Goal: Task Accomplishment & Management: Complete application form

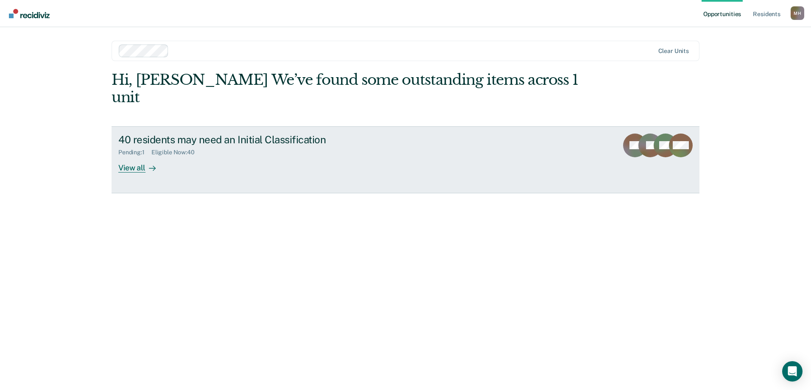
click at [147, 156] on div "View all" at bounding box center [141, 164] width 47 height 17
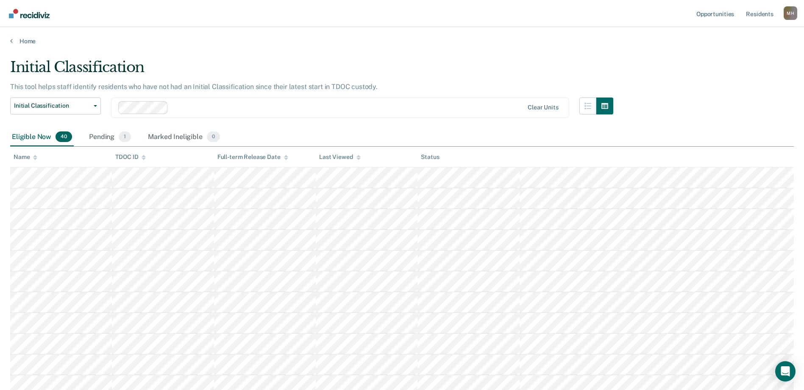
scroll to position [398, 0]
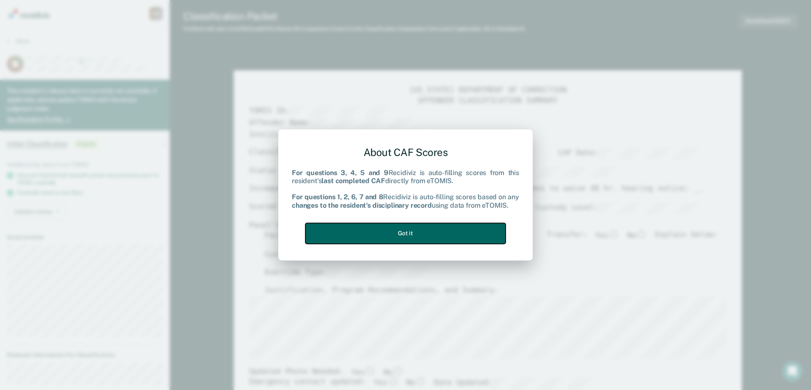
click at [437, 232] on button "Got it" at bounding box center [405, 233] width 200 height 21
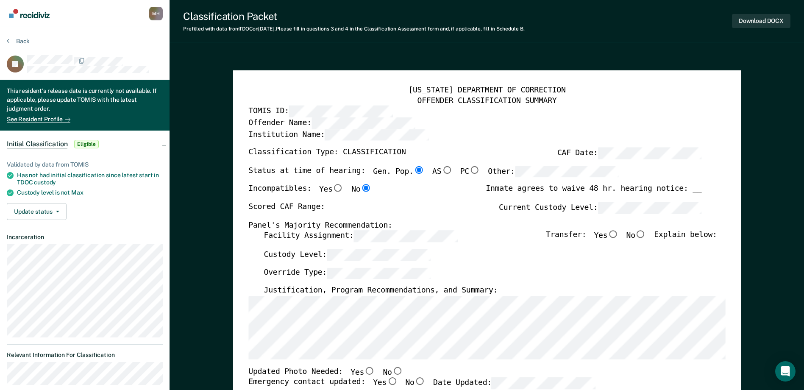
click at [564, 196] on div "[US_STATE] DEPARTMENT OF CORRECTION OFFENDER CLASSIFICATION SUMMARY TOMIS ID: O…" at bounding box center [486, 386] width 477 height 600
type textarea "x"
radio input "false"
click at [262, 296] on div "[US_STATE] DEPARTMENT OF CORRECTION OFFENDER CLASSIFICATION SUMMARY TOMIS ID: O…" at bounding box center [486, 386] width 477 height 600
click at [384, 244] on div "Facility Assignment: Transfer: Yes No Explain below:" at bounding box center [490, 240] width 453 height 19
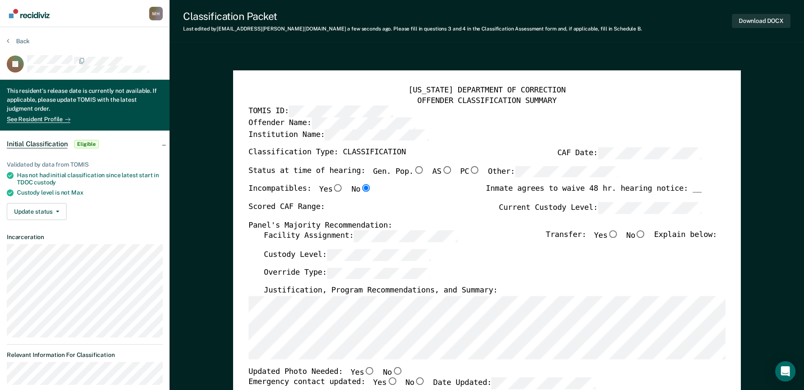
click at [262, 226] on div "[US_STATE] DEPARTMENT OF CORRECTION OFFENDER CLASSIFICATION SUMMARY TOMIS ID: O…" at bounding box center [486, 386] width 477 height 600
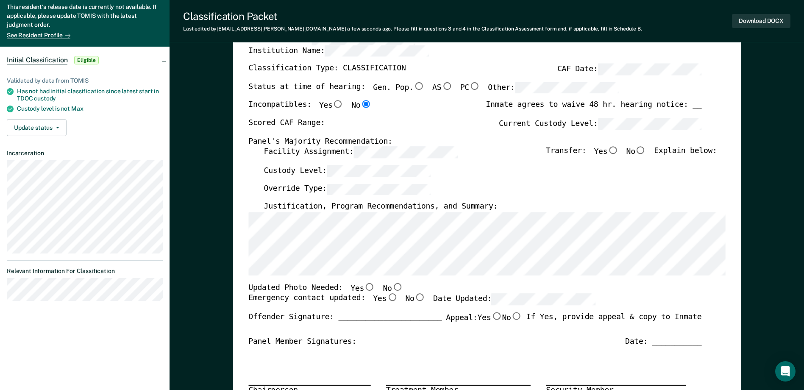
scroll to position [85, 0]
click at [392, 285] on input "No" at bounding box center [397, 286] width 11 height 8
type textarea "x"
radio input "true"
click at [380, 302] on label "Yes" at bounding box center [385, 298] width 25 height 11
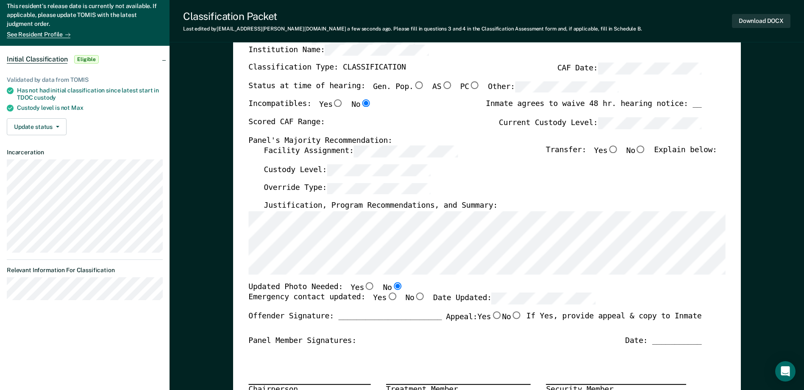
click at [387, 301] on input "Yes" at bounding box center [392, 297] width 11 height 8
type textarea "x"
radio input "true"
click at [501, 310] on div "Emergency contact updated: Yes No Date Updated:" at bounding box center [421, 302] width 347 height 19
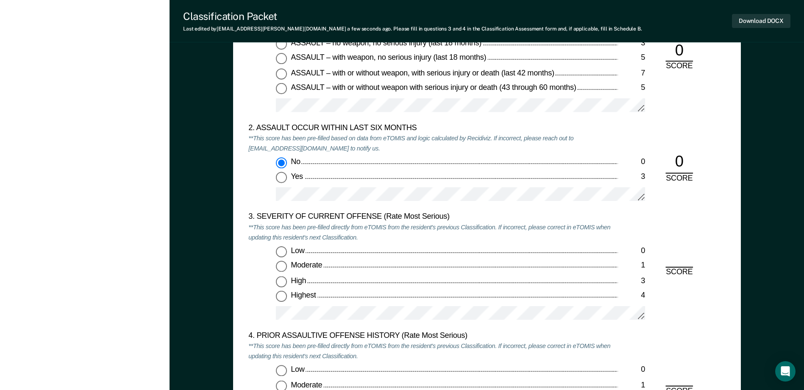
scroll to position [1060, 0]
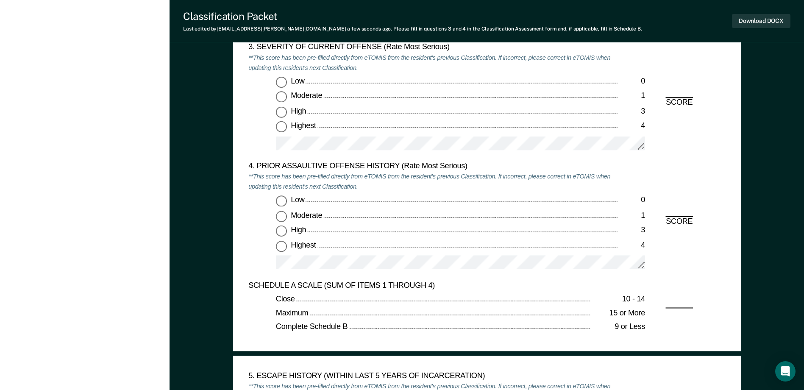
click at [280, 128] on input "Highest 4" at bounding box center [281, 127] width 11 height 11
type textarea "x"
radio input "true"
drag, startPoint x: 281, startPoint y: 204, endPoint x: 281, endPoint y: 212, distance: 8.1
click at [281, 204] on input "Low 0" at bounding box center [281, 201] width 11 height 11
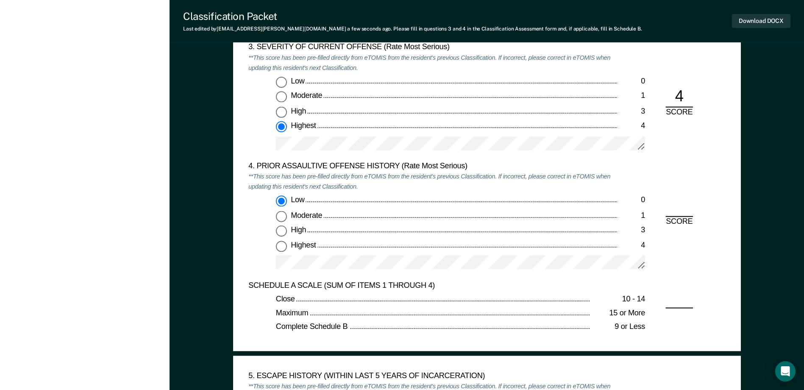
type textarea "x"
radio input "true"
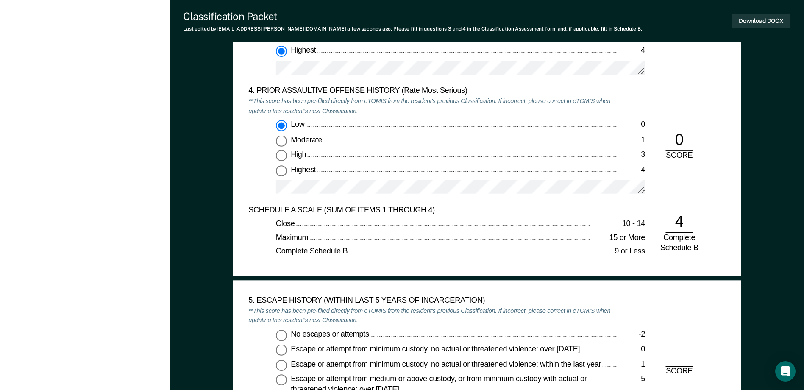
scroll to position [1272, 0]
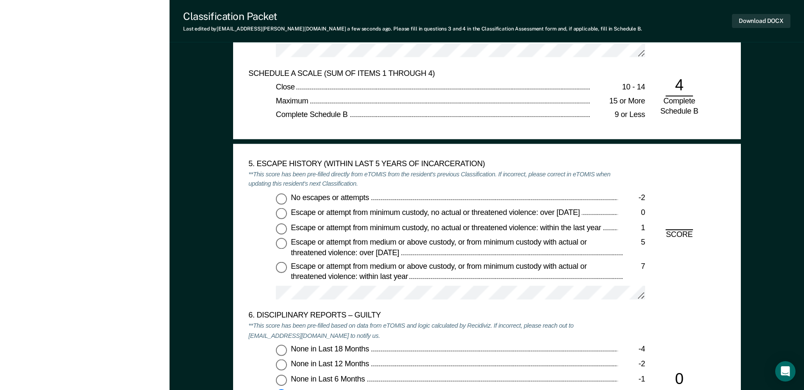
click at [284, 203] on input "No escapes or attempts -2" at bounding box center [281, 198] width 11 height 11
type textarea "x"
radio input "true"
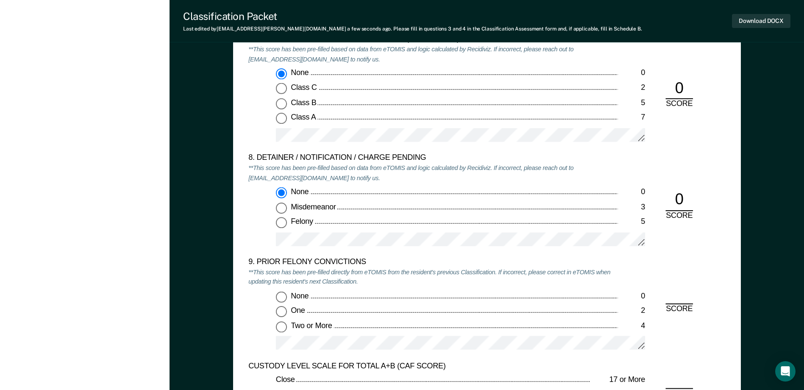
scroll to position [1739, 0]
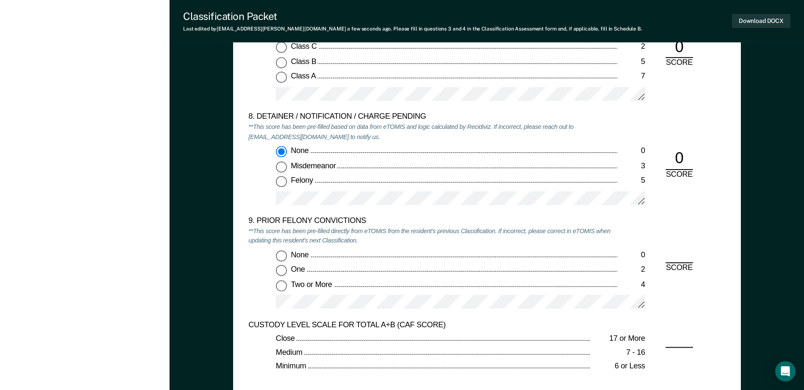
click at [285, 257] on input "None 0" at bounding box center [281, 255] width 11 height 11
type textarea "x"
radio input "true"
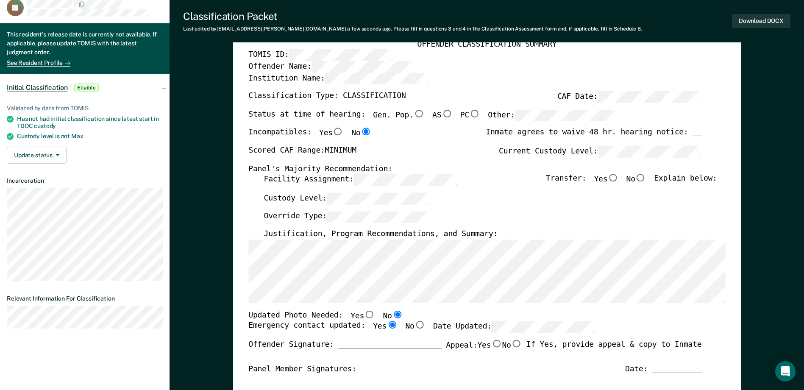
scroll to position [0, 0]
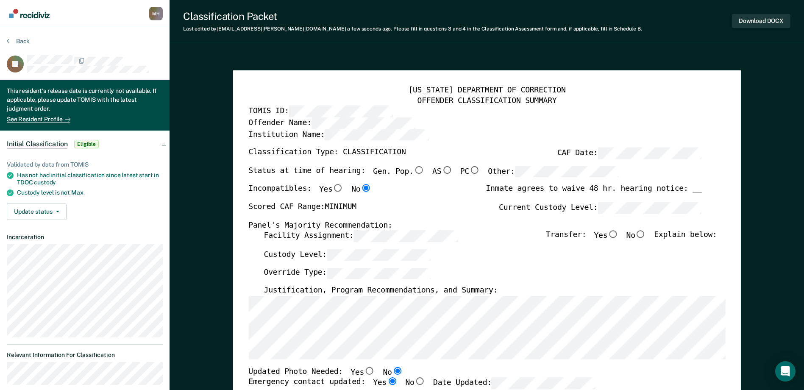
click at [21, 45] on div "Back" at bounding box center [85, 46] width 156 height 18
click at [19, 42] on button "Back" at bounding box center [18, 41] width 23 height 8
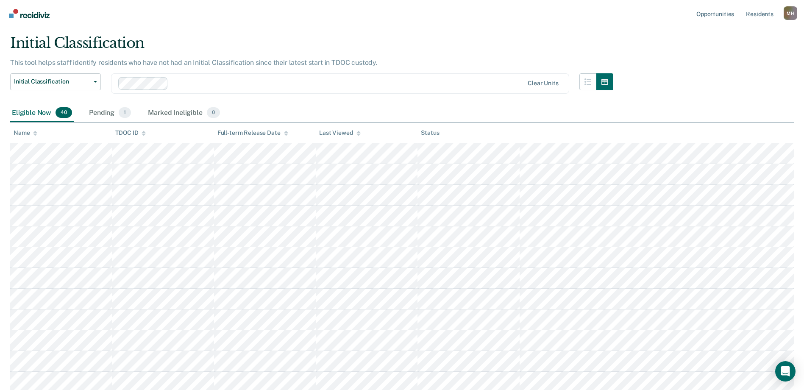
scroll to position [357, 0]
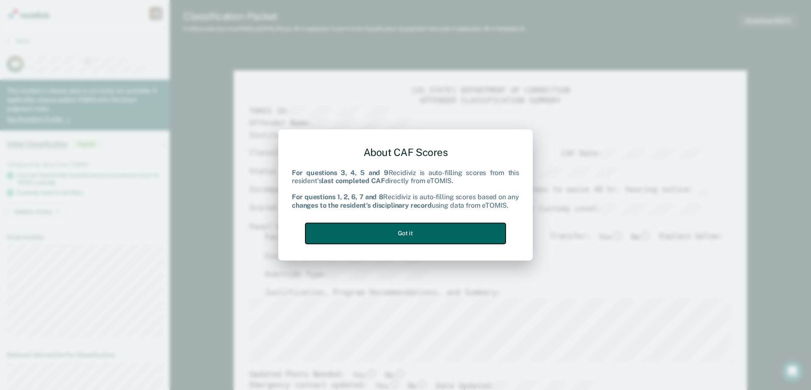
click at [379, 236] on button "Got it" at bounding box center [405, 233] width 200 height 21
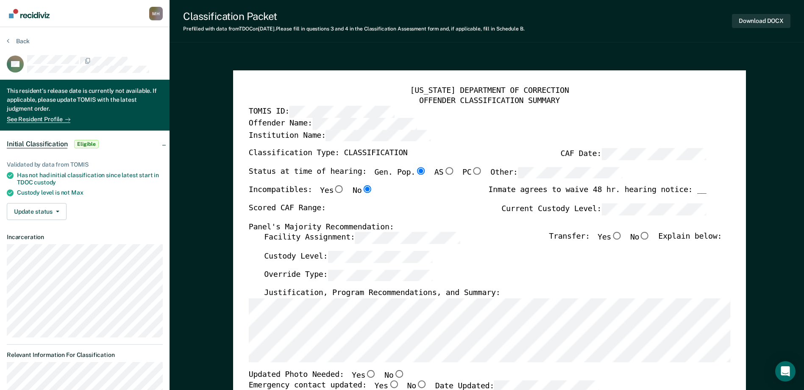
type textarea "x"
radio input "false"
click at [418, 168] on div "Status at time of hearing: Gen. Pop. AS PC Other:" at bounding box center [435, 176] width 374 height 19
click at [369, 265] on div "Custody Level:" at bounding box center [493, 260] width 458 height 19
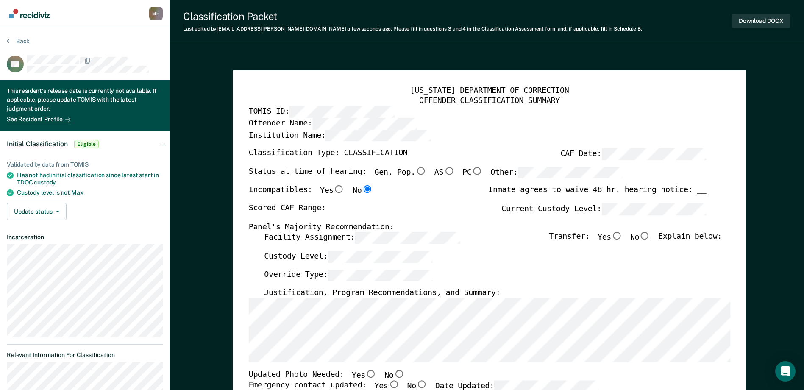
click at [554, 209] on label "Current Custody Level:" at bounding box center [604, 210] width 205 height 12
click at [620, 235] on input "Yes" at bounding box center [616, 236] width 11 height 8
type textarea "x"
radio input "true"
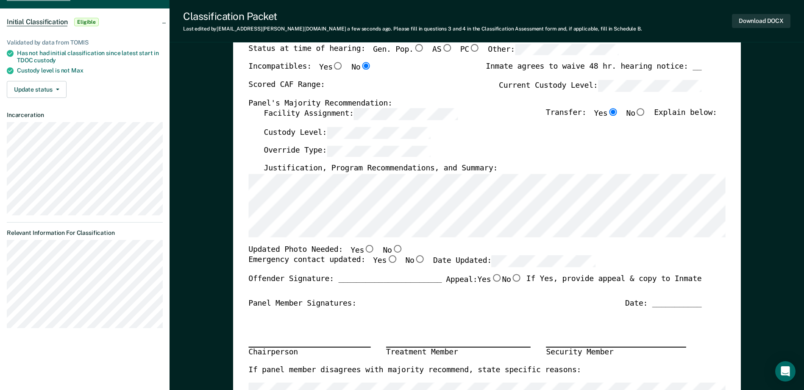
scroll to position [127, 0]
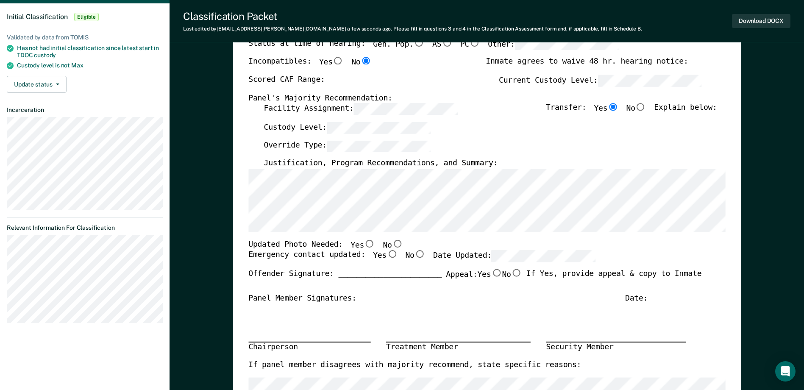
click at [392, 245] on input "No" at bounding box center [397, 244] width 11 height 8
type textarea "x"
radio input "true"
click at [387, 252] on input "Yes" at bounding box center [392, 255] width 11 height 8
type textarea "x"
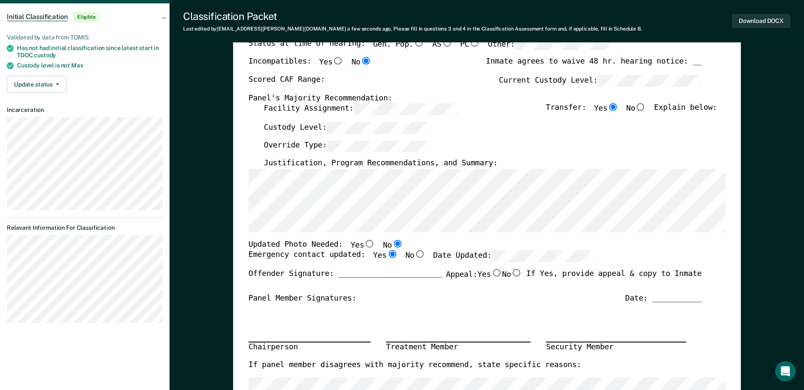
radio input "true"
click at [517, 264] on div "Emergency contact updated: Yes No Date Updated:" at bounding box center [421, 260] width 347 height 19
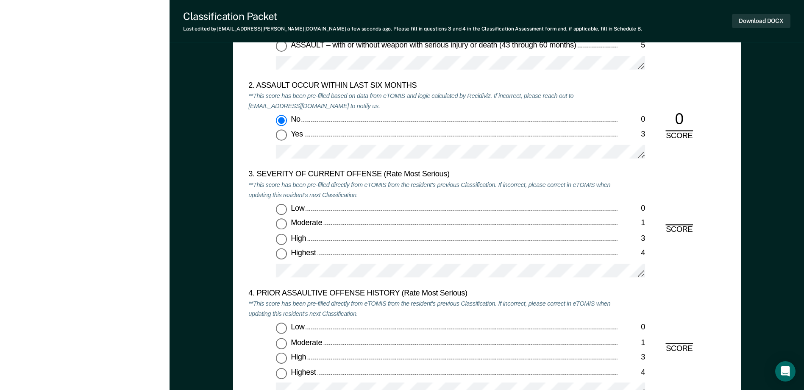
scroll to position [1018, 0]
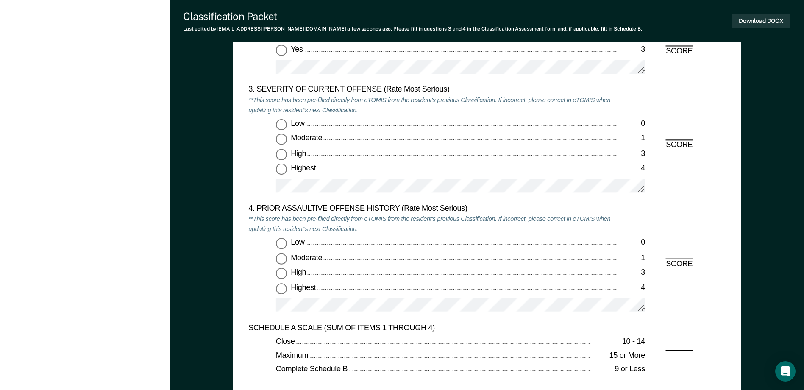
click at [282, 138] on input "Moderate 1" at bounding box center [281, 139] width 11 height 11
type textarea "x"
radio input "true"
drag, startPoint x: 278, startPoint y: 240, endPoint x: 281, endPoint y: 245, distance: 5.9
click at [279, 240] on input "Low 0" at bounding box center [281, 243] width 11 height 11
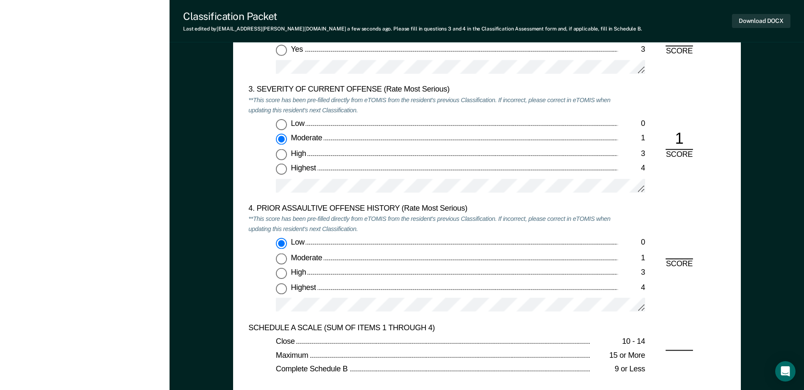
type textarea "x"
radio input "true"
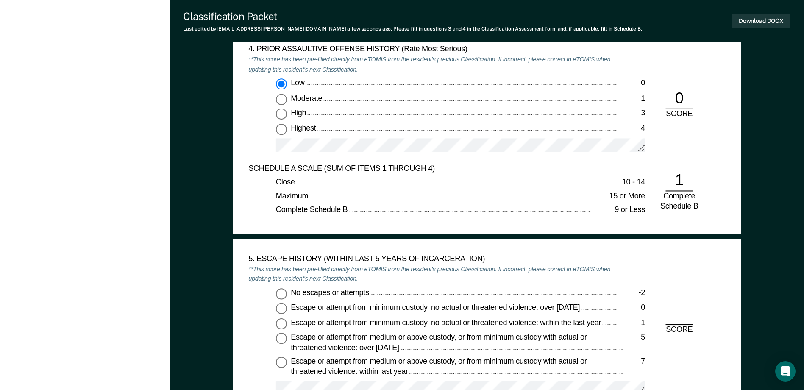
scroll to position [1315, 0]
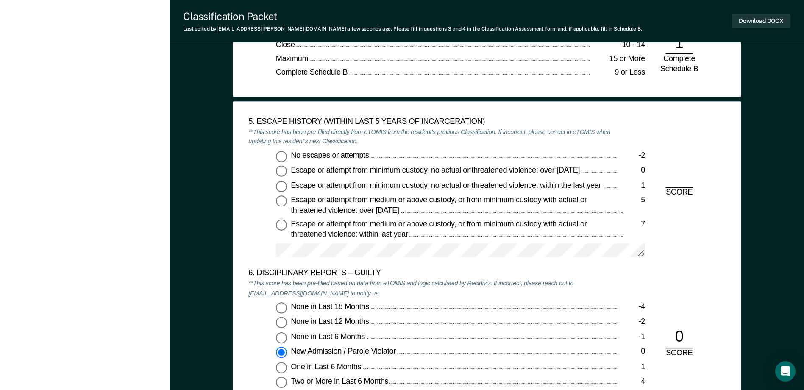
click at [283, 153] on input "No escapes or attempts -2" at bounding box center [281, 156] width 11 height 11
type textarea "x"
radio input "true"
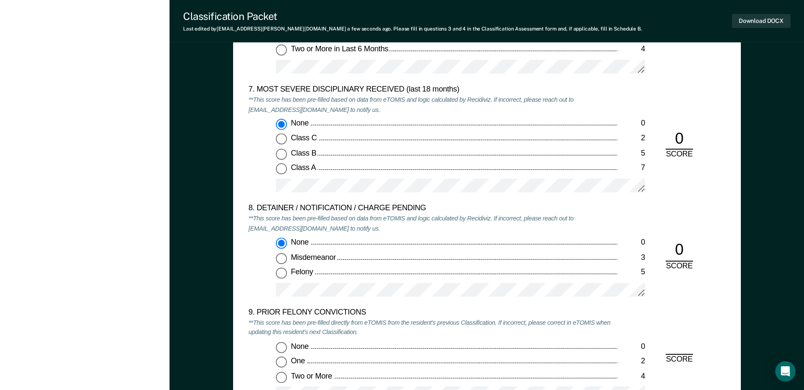
scroll to position [1739, 0]
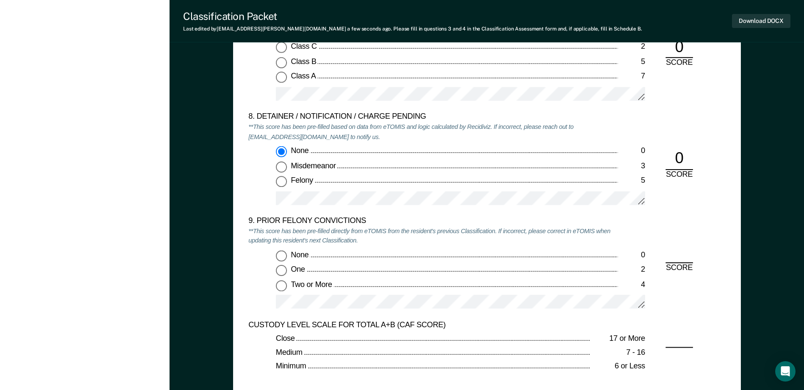
click at [278, 256] on input "None 0" at bounding box center [281, 255] width 11 height 11
type textarea "x"
radio input "true"
click at [746, 22] on button "Download DOCX" at bounding box center [761, 21] width 59 height 14
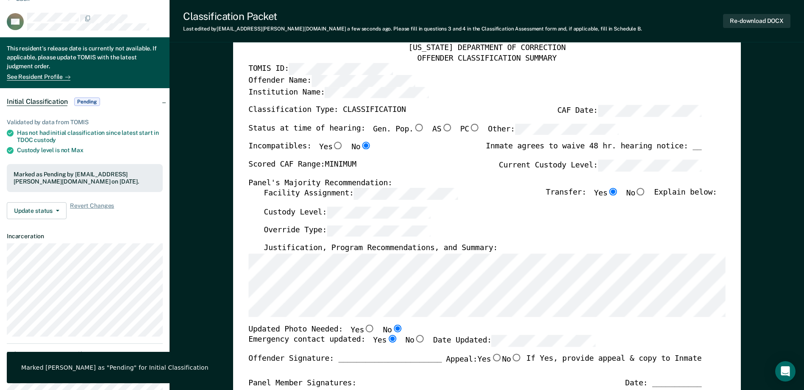
scroll to position [0, 0]
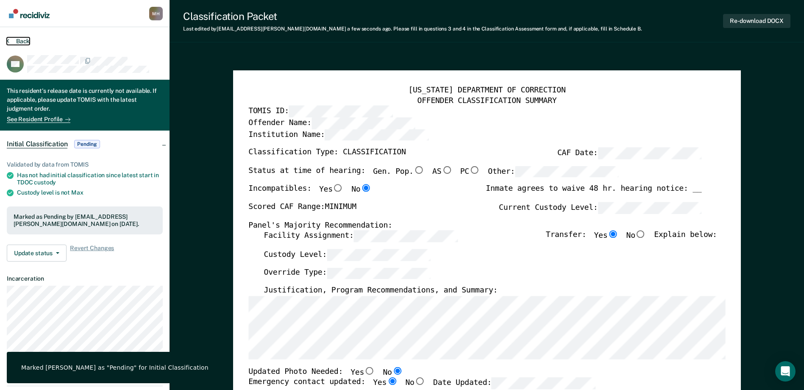
click at [15, 42] on button "Back" at bounding box center [18, 41] width 23 height 8
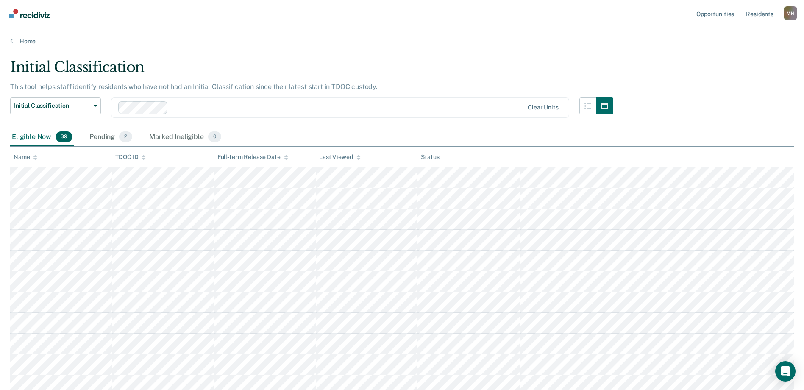
scroll to position [649, 0]
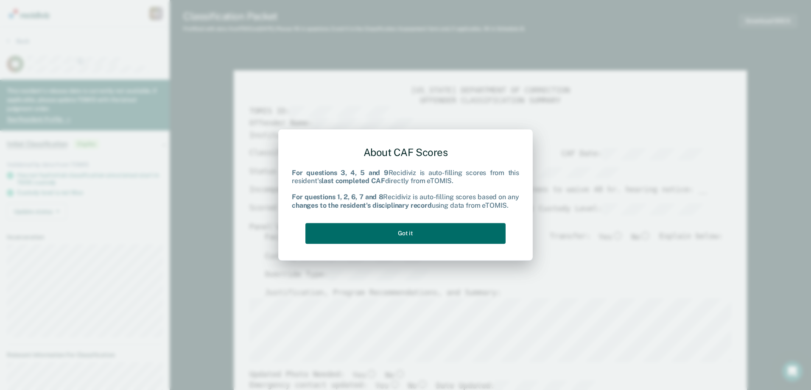
click at [442, 222] on div "About CAF Scores For questions 3, 4, 5 and 9 Recidiviz is auto-filling scores f…" at bounding box center [405, 194] width 227 height 108
click at [435, 236] on button "Got it" at bounding box center [405, 233] width 200 height 21
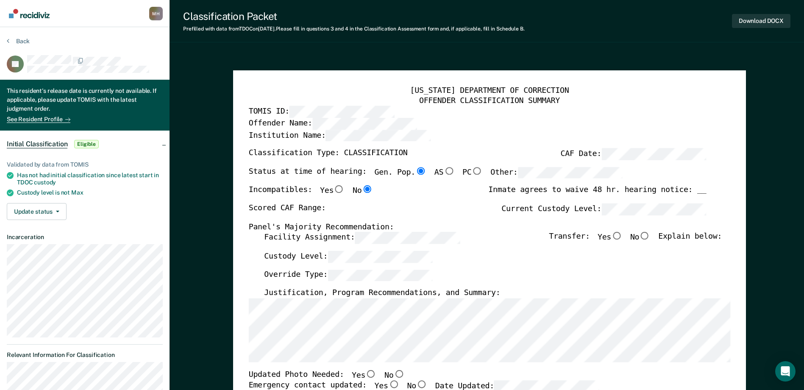
type textarea "x"
radio input "false"
click at [622, 238] on input "Yes" at bounding box center [616, 236] width 11 height 8
type textarea "x"
radio input "true"
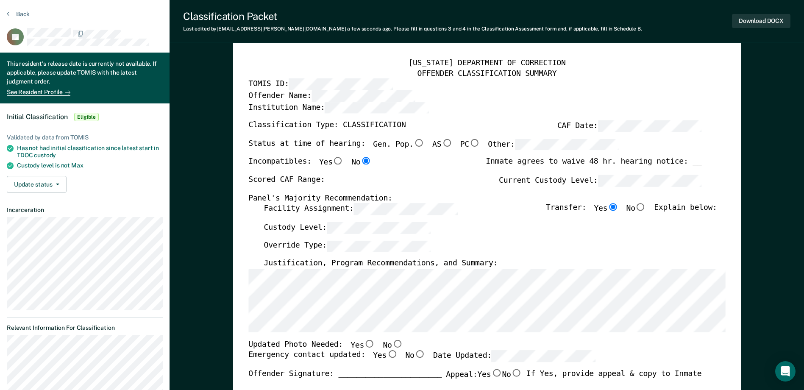
scroll to position [42, 0]
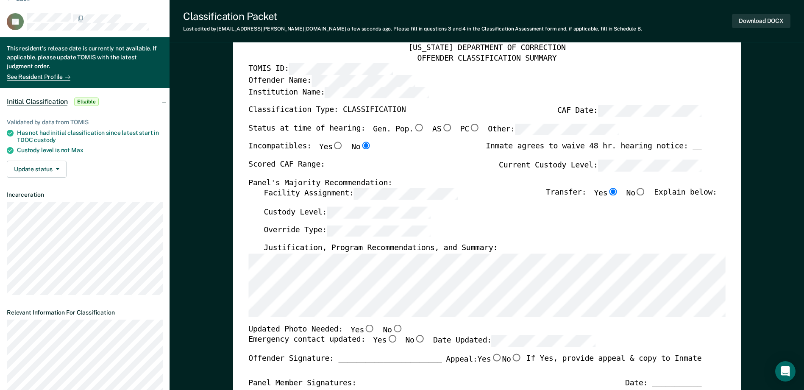
click at [392, 327] on input "No" at bounding box center [397, 329] width 11 height 8
type textarea "x"
radio input "true"
click at [387, 341] on input "Yes" at bounding box center [392, 339] width 11 height 8
type textarea "x"
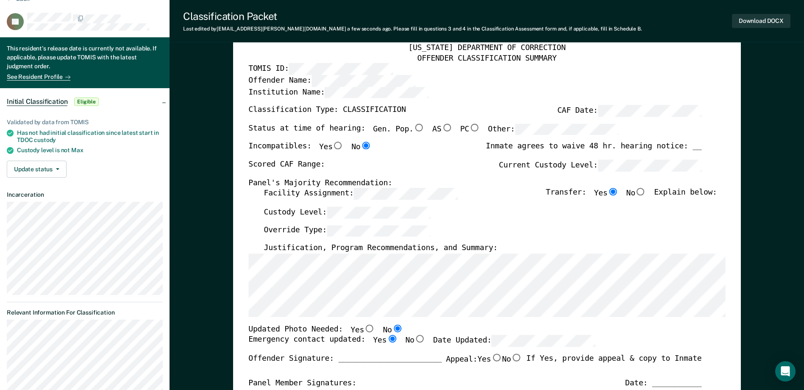
radio input "true"
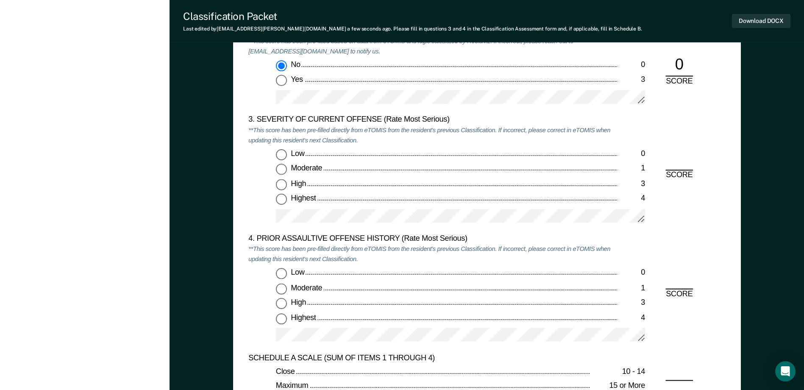
scroll to position [890, 0]
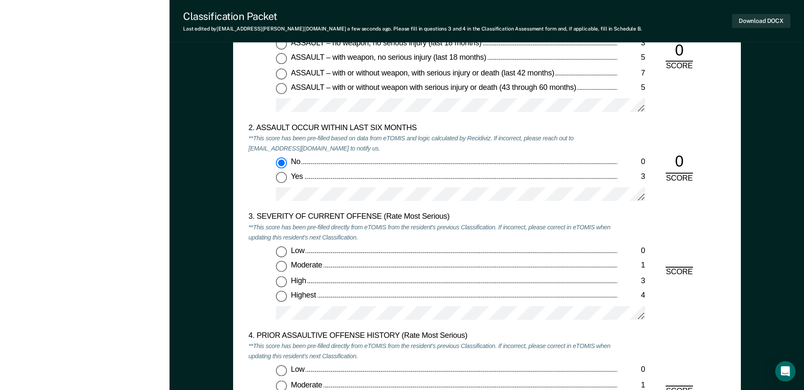
click at [276, 252] on input "Low 0" at bounding box center [281, 251] width 11 height 11
type textarea "x"
radio input "true"
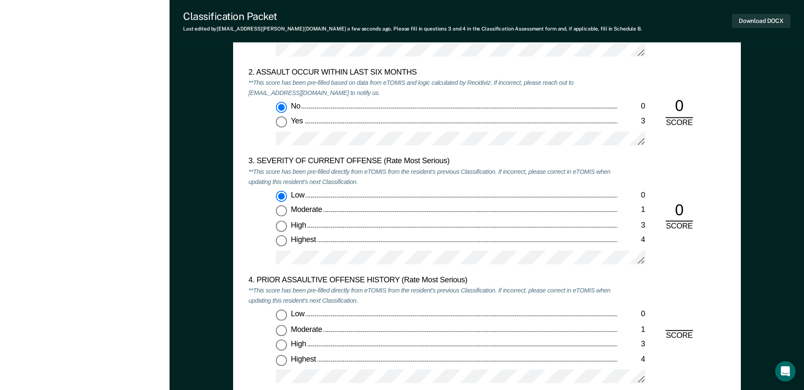
scroll to position [975, 0]
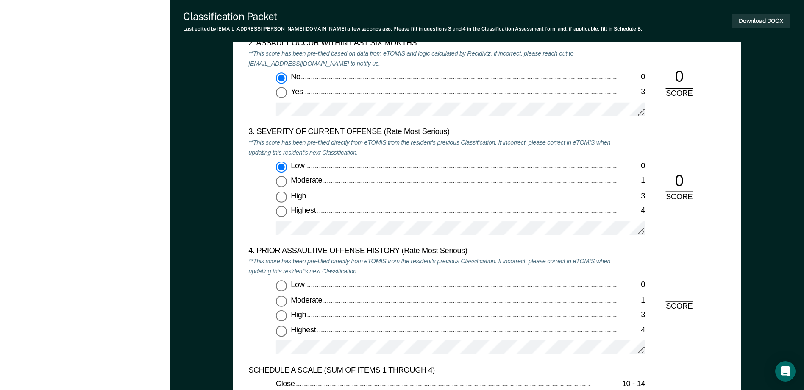
click at [279, 285] on input "Low 0" at bounding box center [281, 286] width 11 height 11
type textarea "x"
radio input "true"
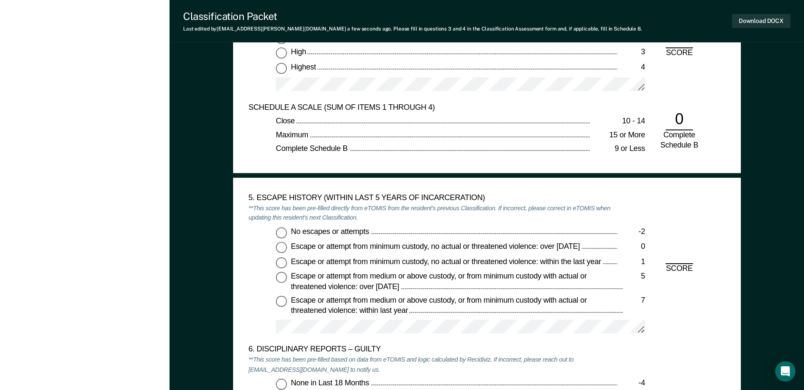
scroll to position [1315, 0]
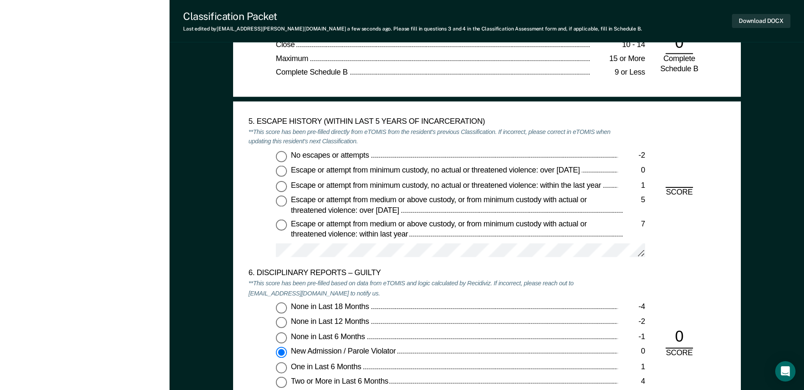
click at [285, 160] on input "No escapes or attempts -2" at bounding box center [281, 156] width 11 height 11
type textarea "x"
radio input "true"
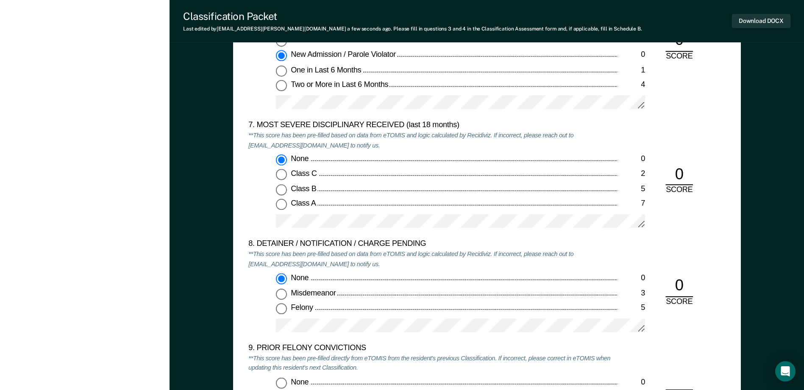
scroll to position [1739, 0]
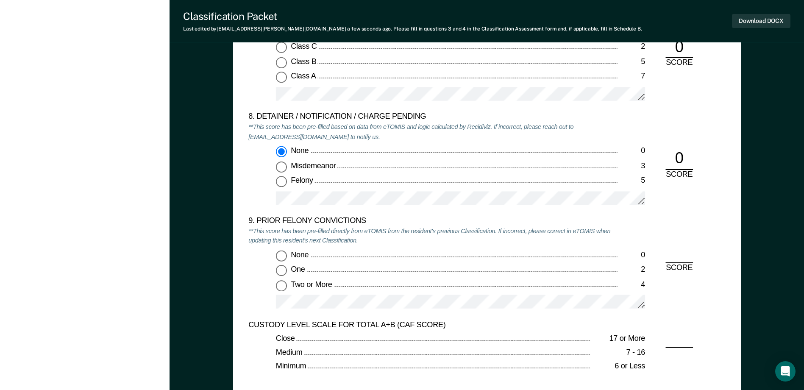
click at [283, 288] on input "Two or More 4" at bounding box center [281, 285] width 11 height 11
type textarea "x"
radio input "true"
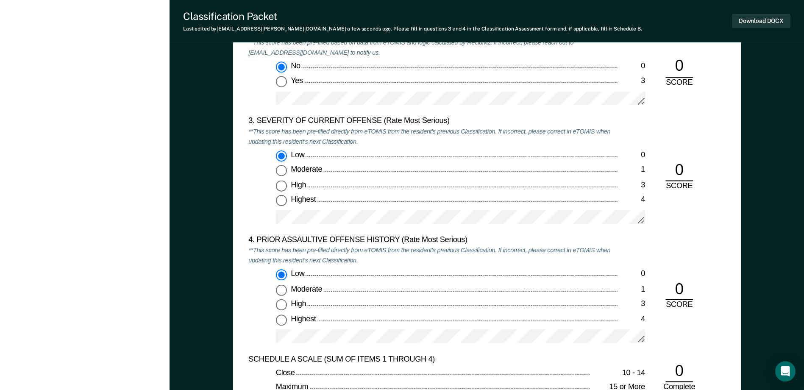
scroll to position [975, 0]
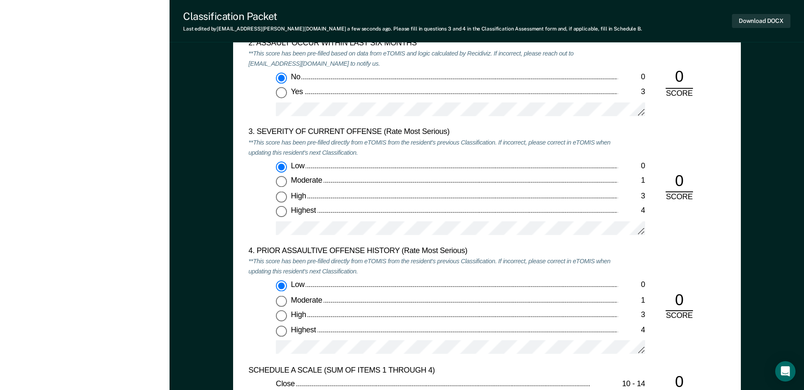
click at [287, 184] on input "Moderate 1" at bounding box center [281, 181] width 11 height 11
type textarea "x"
radio input "false"
radio input "true"
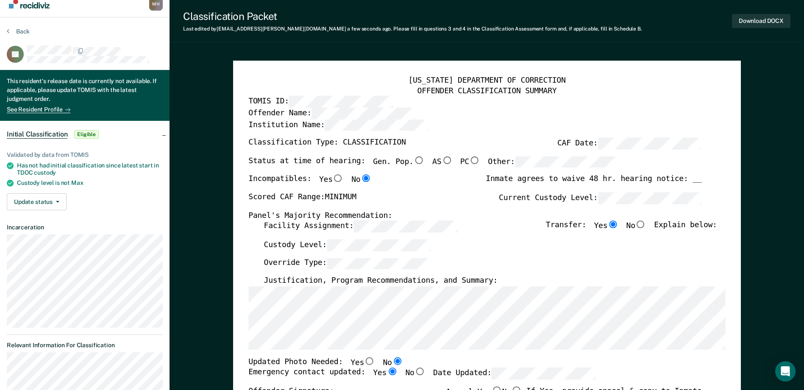
scroll to position [0, 0]
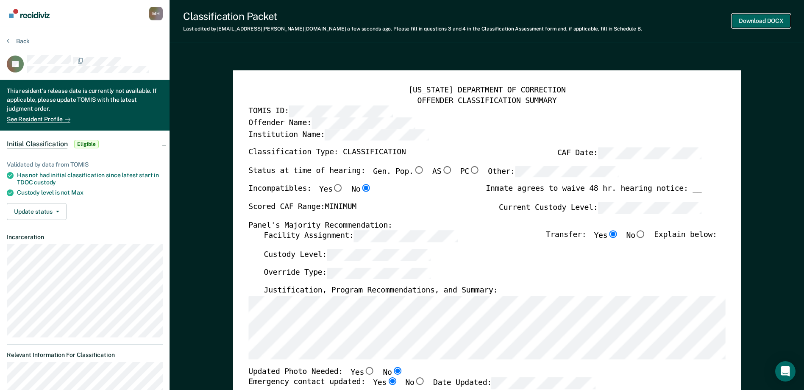
click at [748, 26] on button "Download DOCX" at bounding box center [761, 21] width 59 height 14
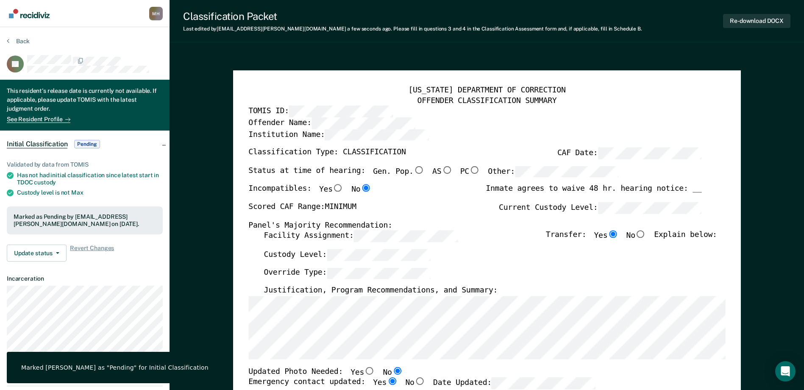
click at [20, 53] on div "Back" at bounding box center [85, 46] width 156 height 18
click at [23, 42] on button "Back" at bounding box center [18, 41] width 23 height 8
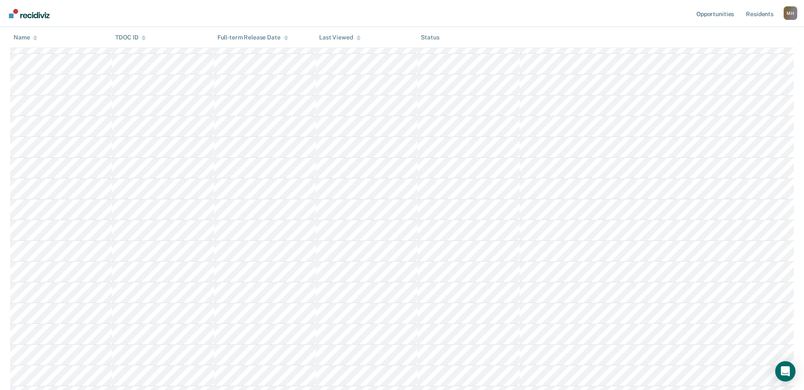
scroll to position [543, 0]
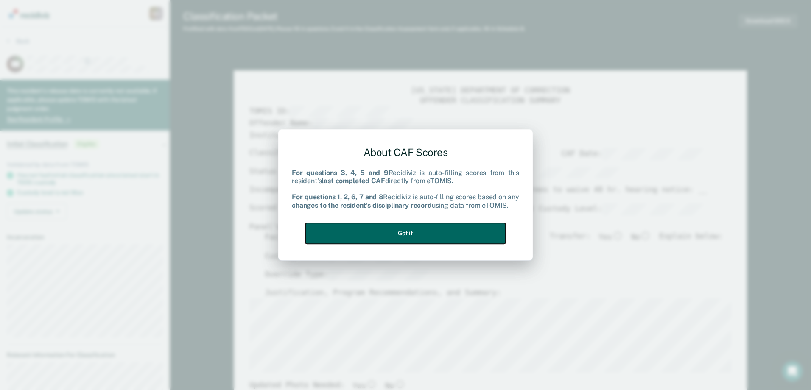
click at [494, 233] on button "Got it" at bounding box center [405, 233] width 200 height 21
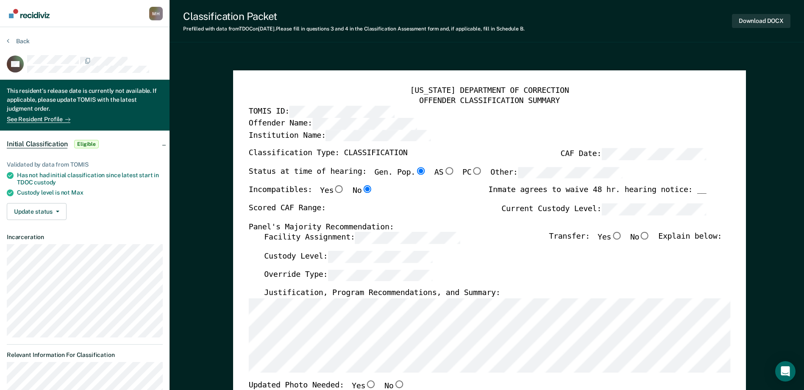
type textarea "x"
radio input "false"
click at [290, 229] on div "[US_STATE] DEPARTMENT OF CORRECTION OFFENDER CLASSIFICATION SUMMARY TOMIS ID: O…" at bounding box center [489, 394] width 482 height 616
click at [545, 199] on div "[US_STATE] DEPARTMENT OF CORRECTION OFFENDER CLASSIFICATION SUMMARY TOMIS ID: O…" at bounding box center [489, 394] width 482 height 616
click at [622, 237] on input "Yes" at bounding box center [616, 236] width 11 height 8
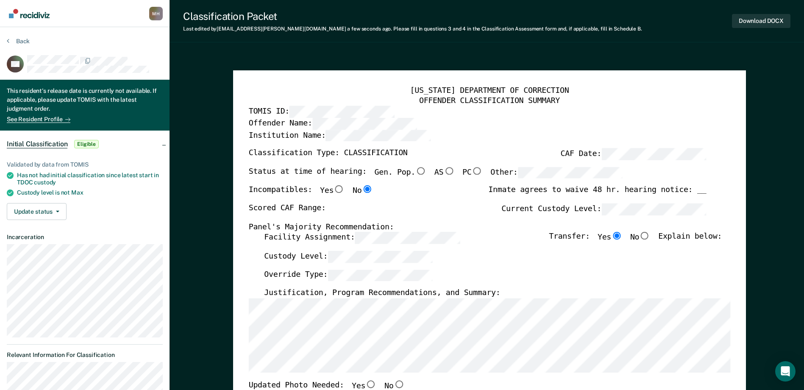
type textarea "x"
radio input "true"
click at [262, 298] on div "[US_STATE] DEPARTMENT OF CORRECTION OFFENDER CLASSIFICATION SUMMARY TOMIS ID: O…" at bounding box center [489, 394] width 482 height 616
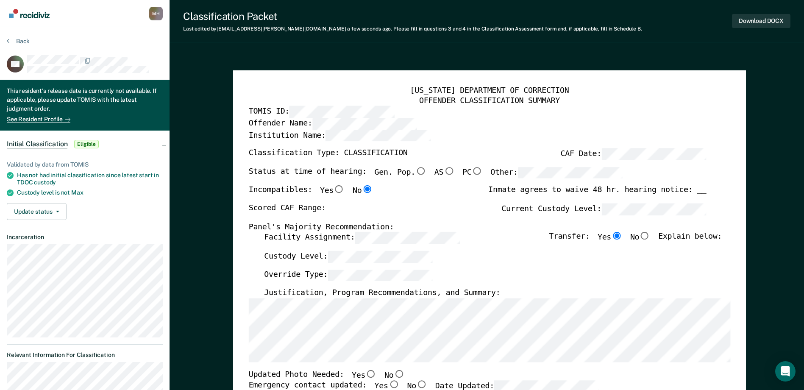
click at [394, 374] on input "No" at bounding box center [399, 374] width 11 height 8
type textarea "x"
radio input "true"
click at [388, 383] on input "Yes" at bounding box center [393, 385] width 11 height 8
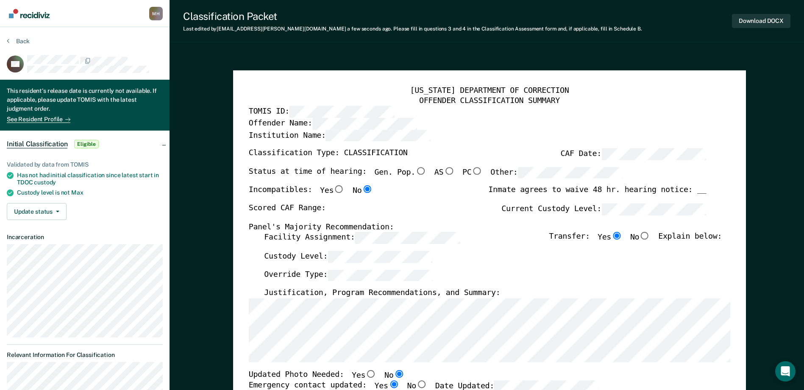
type textarea "x"
radio input "true"
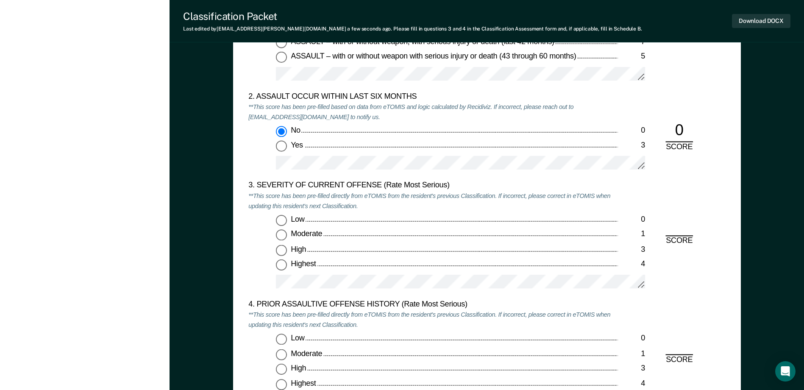
scroll to position [935, 0]
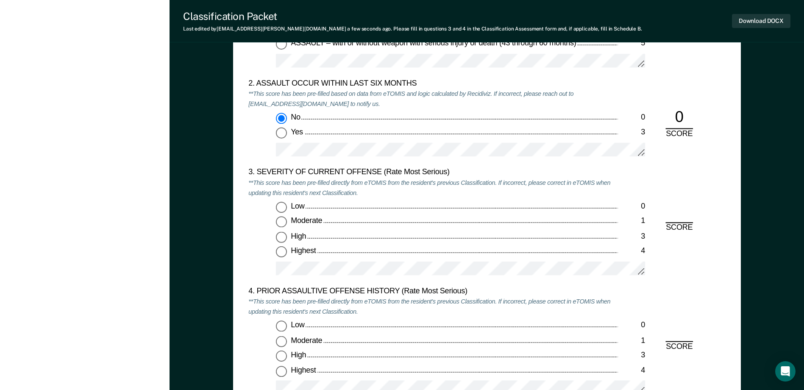
click at [282, 240] on input "High 3" at bounding box center [281, 237] width 11 height 11
type textarea "x"
radio input "true"
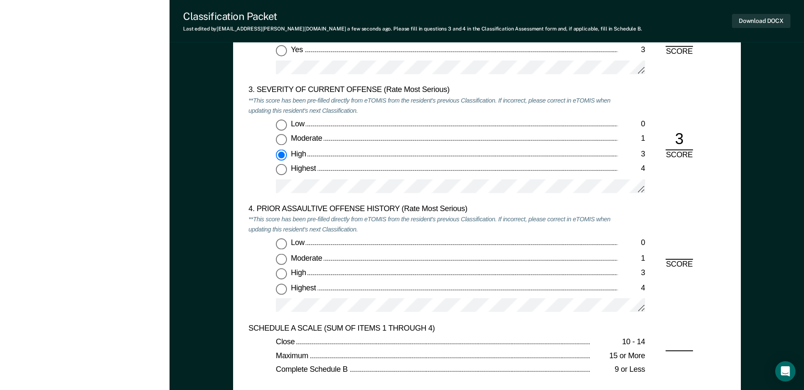
scroll to position [1062, 0]
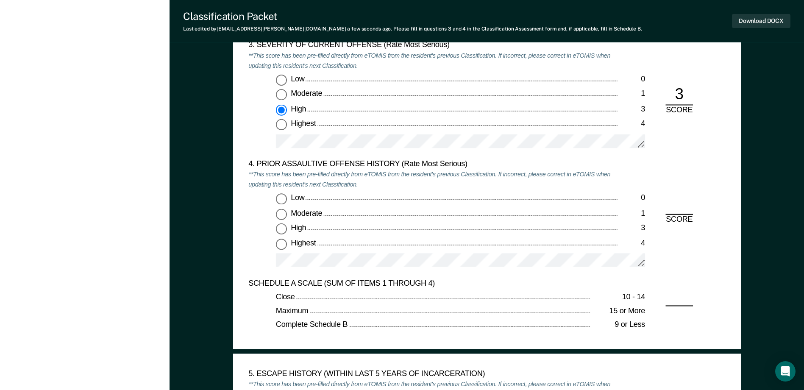
click at [283, 202] on input "Low 0" at bounding box center [281, 199] width 11 height 11
type textarea "x"
radio input "true"
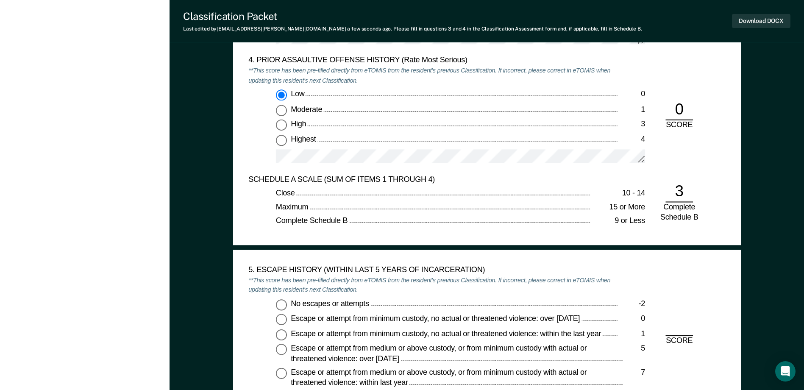
scroll to position [1274, 0]
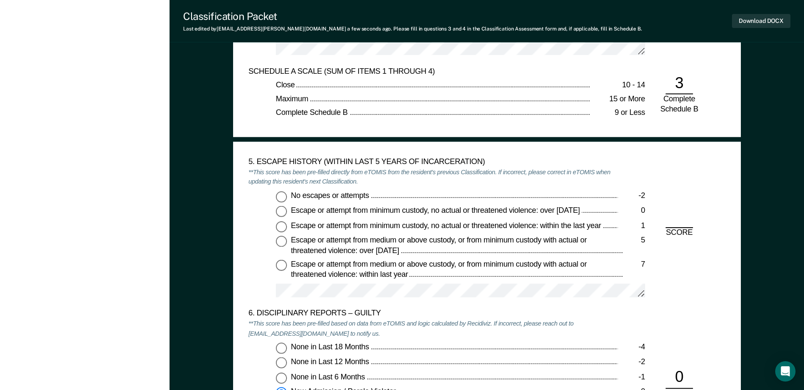
click at [282, 196] on input "No escapes or attempts -2" at bounding box center [281, 196] width 11 height 11
type textarea "x"
radio input "true"
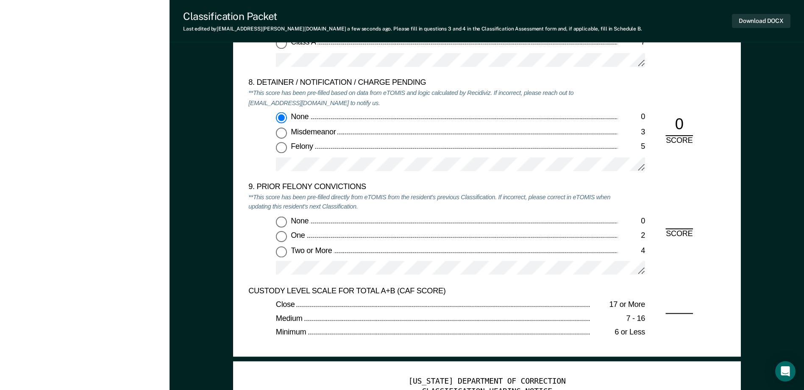
scroll to position [1783, 0]
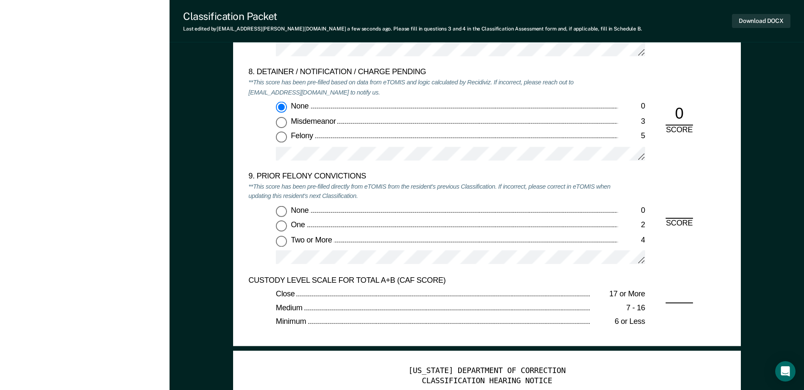
click at [283, 242] on input "Two or More 4" at bounding box center [281, 241] width 11 height 11
type textarea "x"
radio input "true"
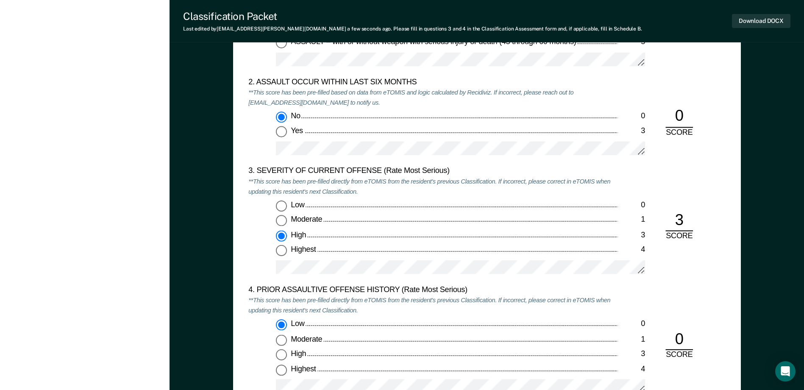
scroll to position [975, 0]
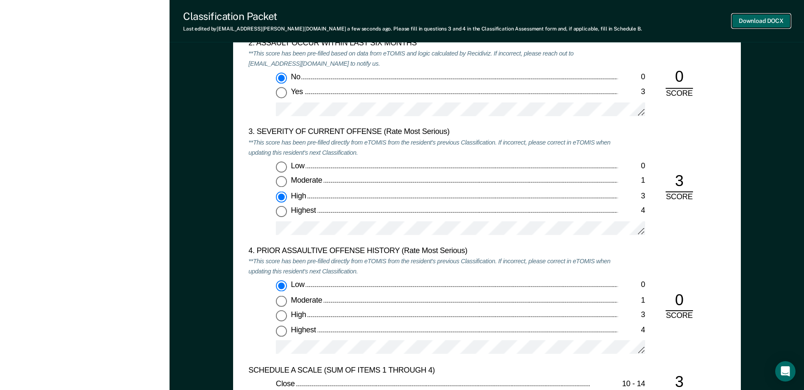
click at [765, 26] on button "Download DOCX" at bounding box center [761, 21] width 59 height 14
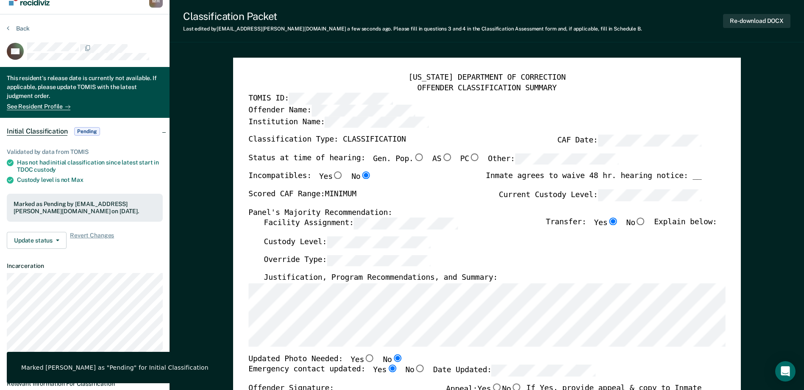
scroll to position [0, 0]
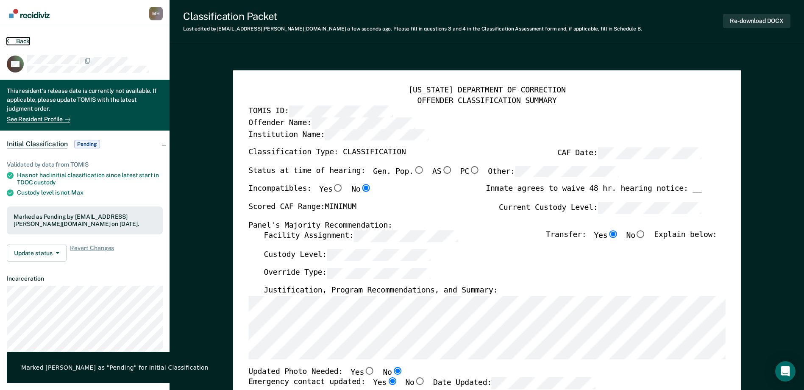
click at [22, 45] on button "Back" at bounding box center [18, 41] width 23 height 8
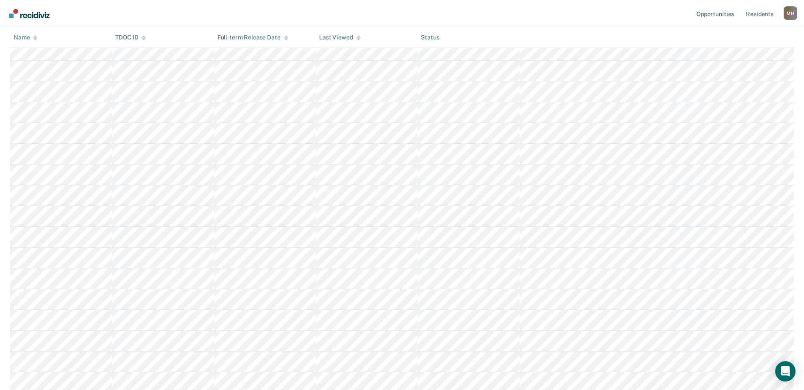
scroll to position [190, 0]
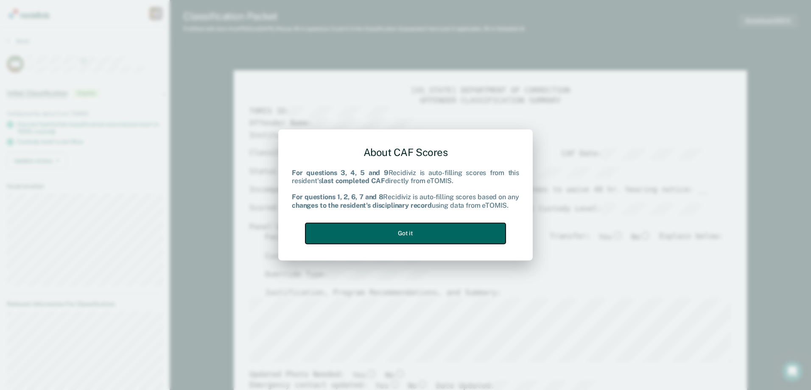
click at [450, 241] on button "Got it" at bounding box center [405, 233] width 200 height 21
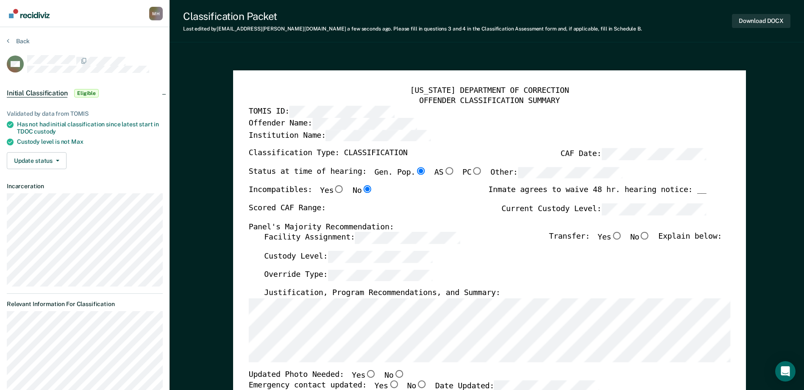
type textarea "x"
radio input "false"
click at [415, 167] on div "[US_STATE] DEPARTMENT OF CORRECTION OFFENDER CLASSIFICATION SUMMARY TOMIS ID: O…" at bounding box center [489, 389] width 482 height 606
click at [479, 207] on div "Scored CAF Range: Current Custody Level:" at bounding box center [477, 213] width 458 height 19
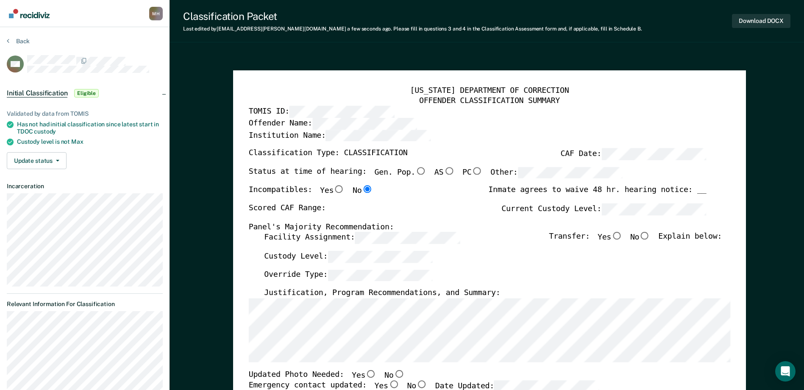
click at [622, 238] on input "Yes" at bounding box center [616, 236] width 11 height 8
type textarea "x"
radio input "true"
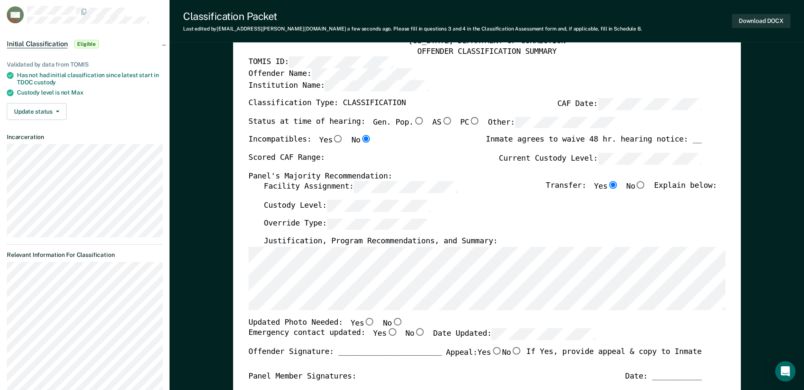
scroll to position [212, 0]
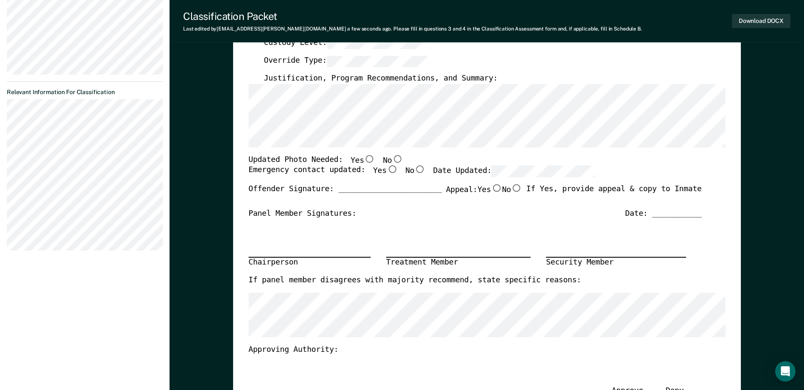
click at [392, 158] on input "No" at bounding box center [397, 159] width 11 height 8
type textarea "x"
radio input "true"
click at [384, 166] on div "[US_STATE] DEPARTMENT OF CORRECTION OFFENDER CLASSIFICATION SUMMARY TOMIS ID: O…" at bounding box center [486, 174] width 477 height 600
click at [387, 169] on input "Yes" at bounding box center [392, 170] width 11 height 8
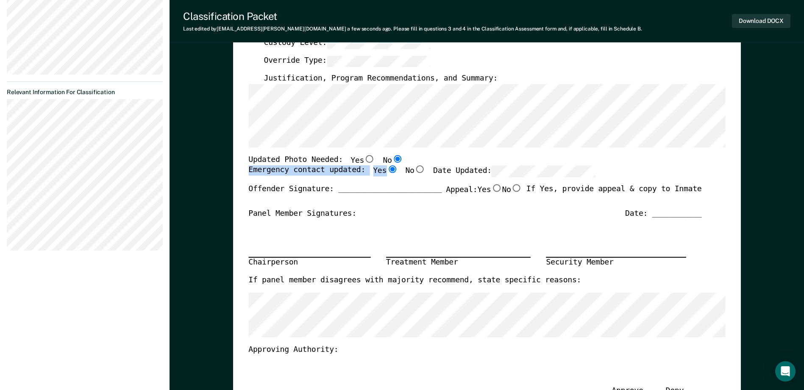
type textarea "x"
radio input "true"
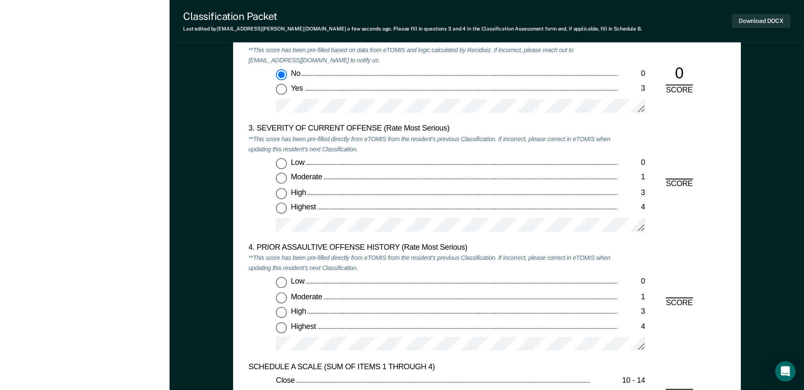
scroll to position [975, 0]
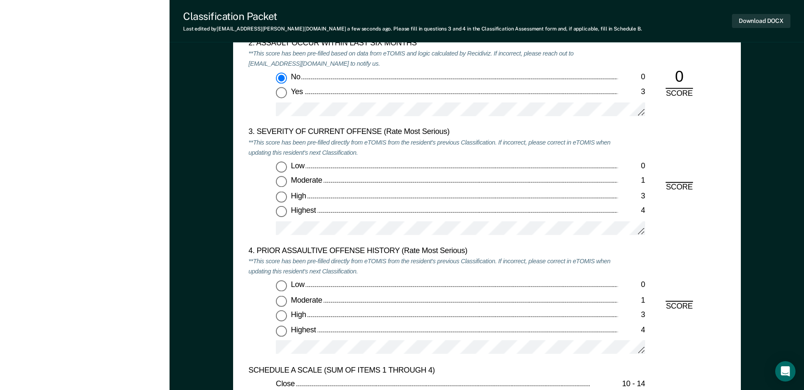
click at [285, 185] on input "Moderate 1" at bounding box center [281, 181] width 11 height 11
type textarea "x"
radio input "true"
click at [283, 289] on input "Low 0" at bounding box center [281, 286] width 11 height 11
type textarea "x"
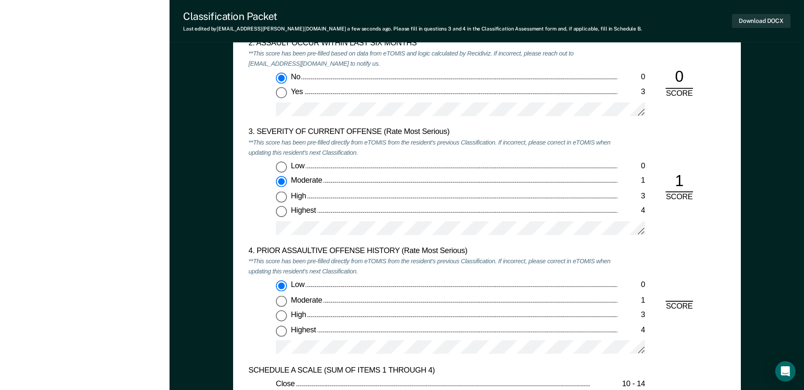
radio input "true"
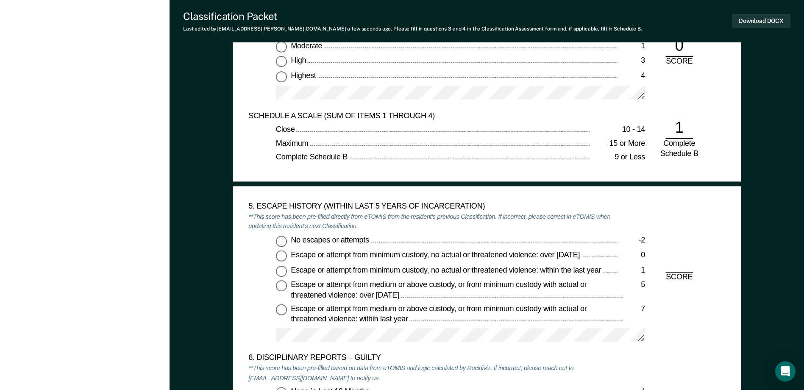
click at [280, 243] on input "No escapes or attempts -2" at bounding box center [281, 241] width 11 height 11
type textarea "x"
radio input "true"
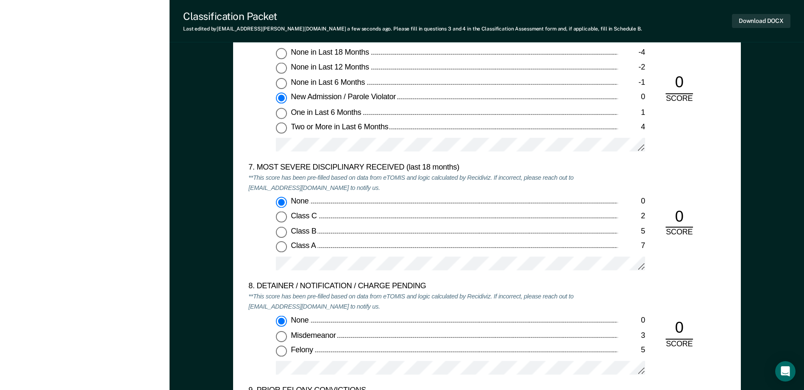
scroll to position [1739, 0]
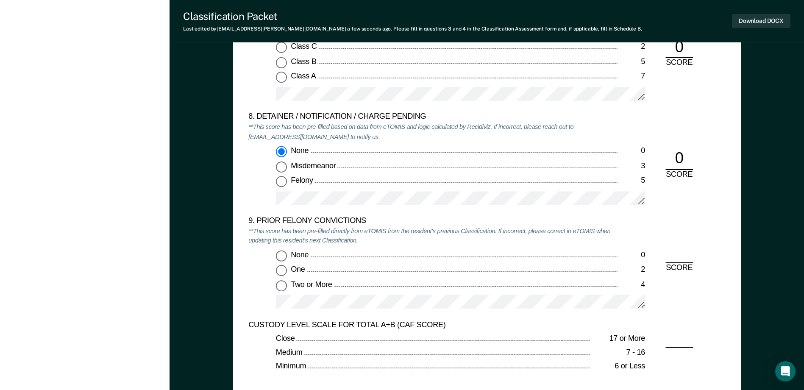
click at [282, 271] on input "One 2" at bounding box center [281, 270] width 11 height 11
type textarea "x"
radio input "true"
click at [743, 19] on button "Download DOCX" at bounding box center [761, 21] width 59 height 14
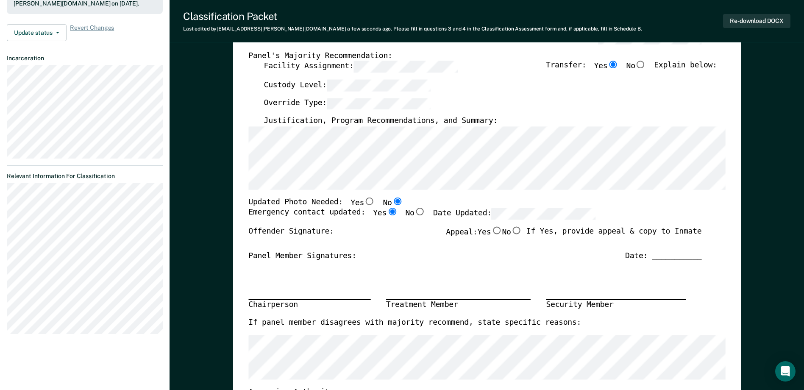
scroll to position [0, 0]
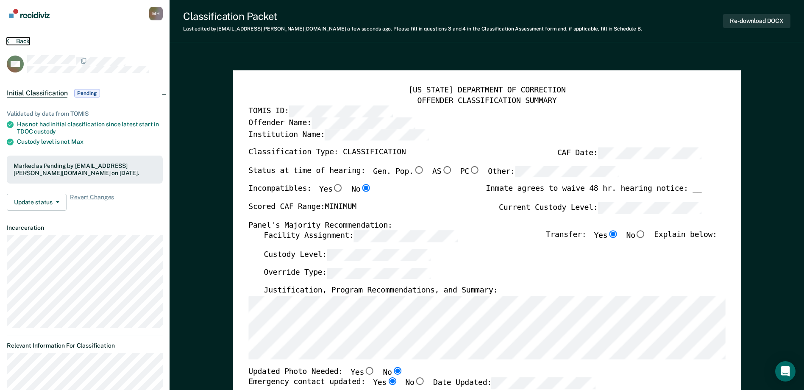
click at [23, 41] on button "Back" at bounding box center [18, 41] width 23 height 8
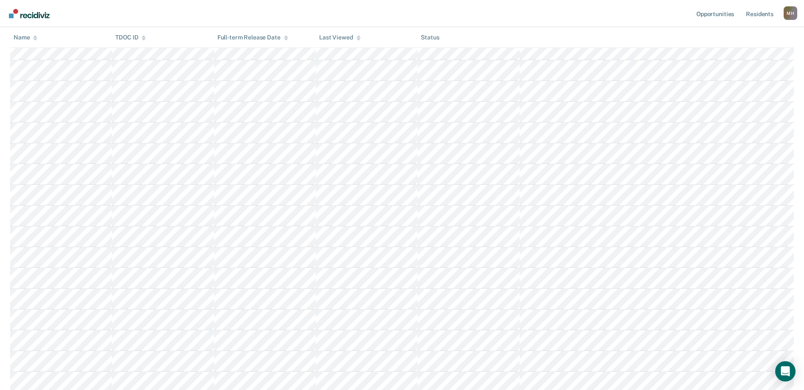
scroll to position [586, 0]
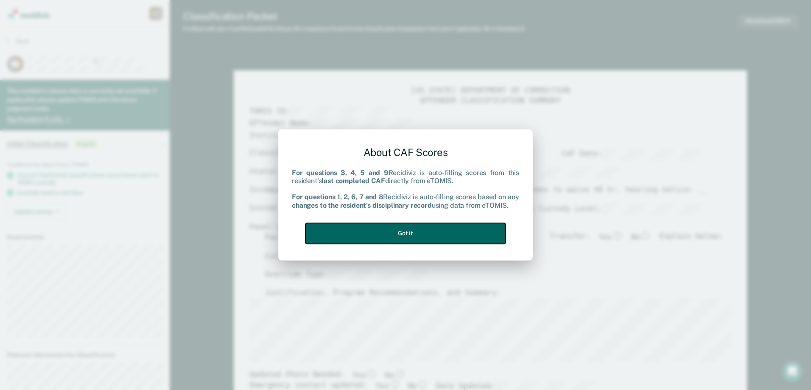
click at [343, 238] on button "Got it" at bounding box center [405, 233] width 200 height 21
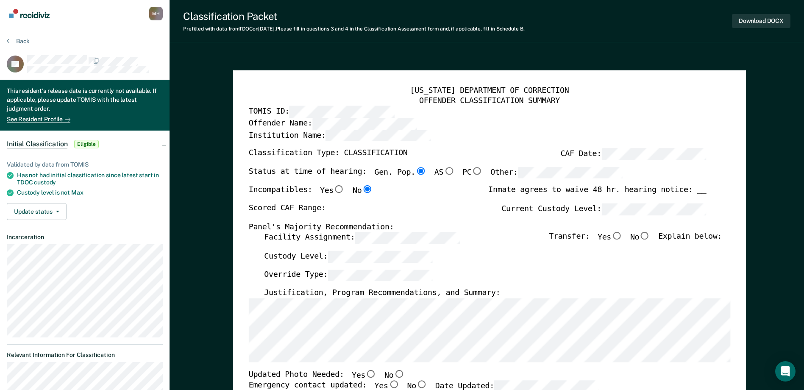
click at [459, 200] on div "[US_STATE] DEPARTMENT OF CORRECTION OFFENDER CLASSIFICATION SUMMARY TOMIS ID: O…" at bounding box center [489, 389] width 482 height 606
type textarea "x"
radio input "false"
click at [268, 218] on div "[US_STATE] DEPARTMENT OF CORRECTION OFFENDER CLASSIFICATION SUMMARY TOMIS ID: O…" at bounding box center [489, 389] width 482 height 606
click at [622, 237] on input "Yes" at bounding box center [616, 236] width 11 height 8
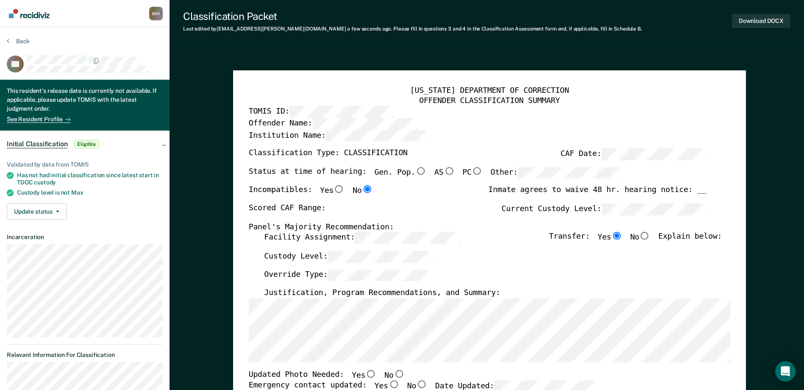
type textarea "x"
radio input "true"
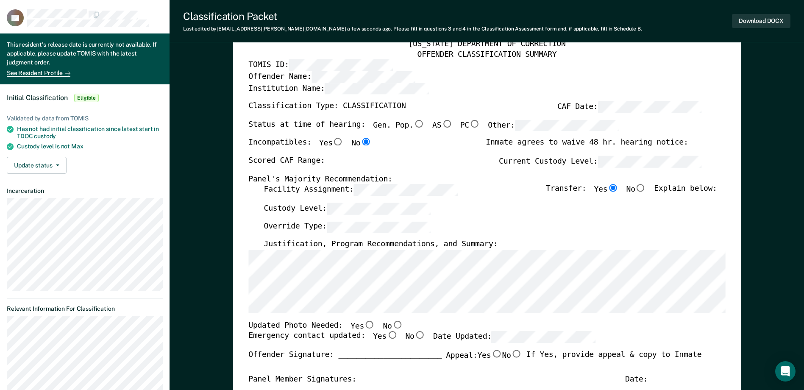
scroll to position [127, 0]
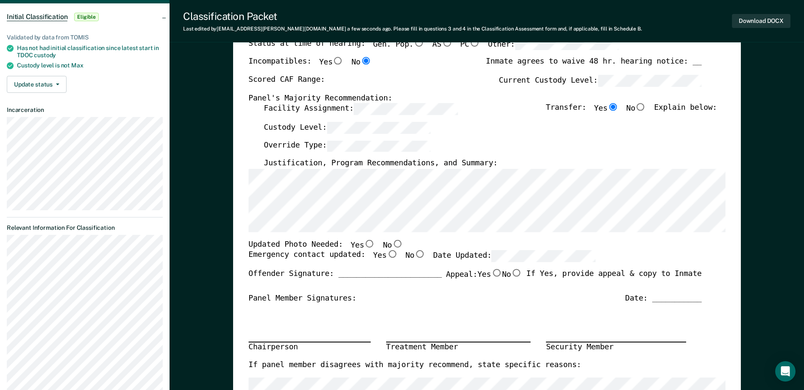
click at [257, 163] on div "[US_STATE] DEPARTMENT OF CORRECTION OFFENDER CLASSIFICATION SUMMARY TOMIS ID: O…" at bounding box center [486, 258] width 477 height 600
click at [392, 246] on input "No" at bounding box center [397, 244] width 11 height 8
type textarea "x"
radio input "true"
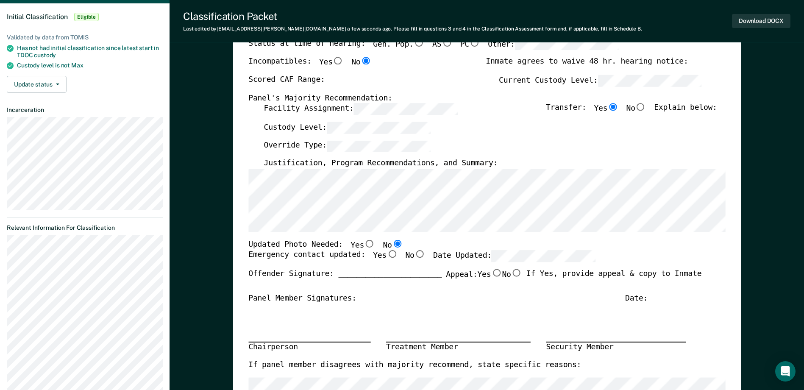
click at [387, 254] on input "Yes" at bounding box center [392, 255] width 11 height 8
type textarea "x"
radio input "true"
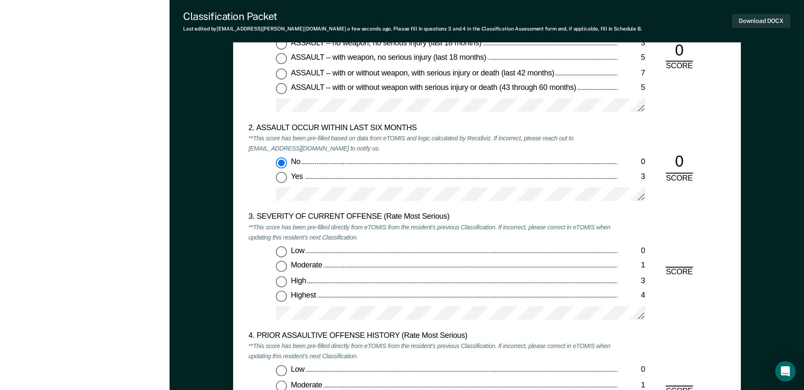
click at [282, 251] on input "Low 0" at bounding box center [281, 251] width 11 height 11
type textarea "x"
radio input "true"
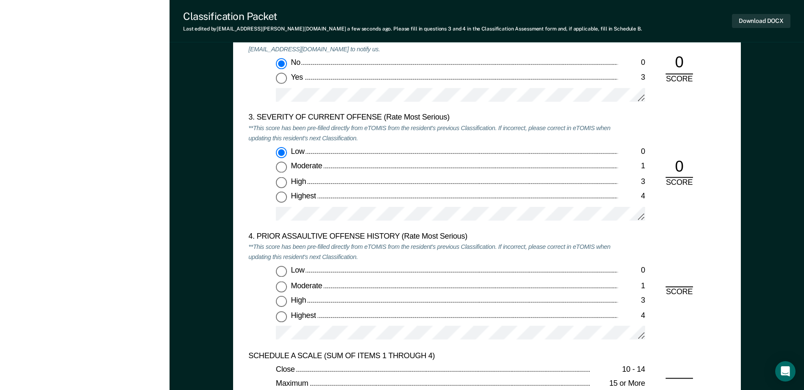
scroll to position [1060, 0]
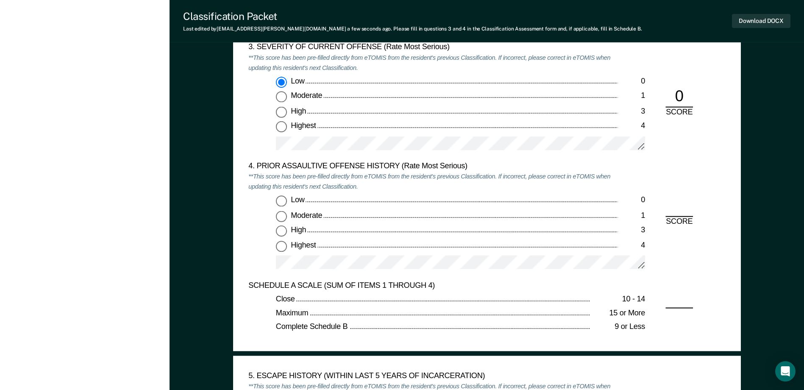
click at [285, 204] on input "Low 0" at bounding box center [281, 201] width 11 height 11
type textarea "x"
radio input "true"
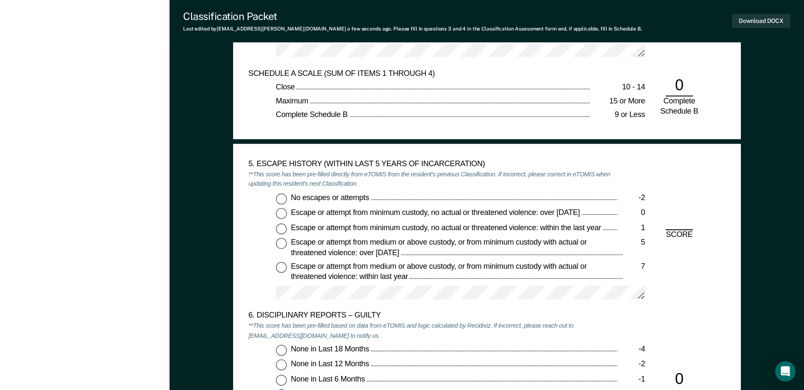
click at [282, 198] on input "No escapes or attempts -2" at bounding box center [281, 198] width 11 height 11
type textarea "x"
radio input "true"
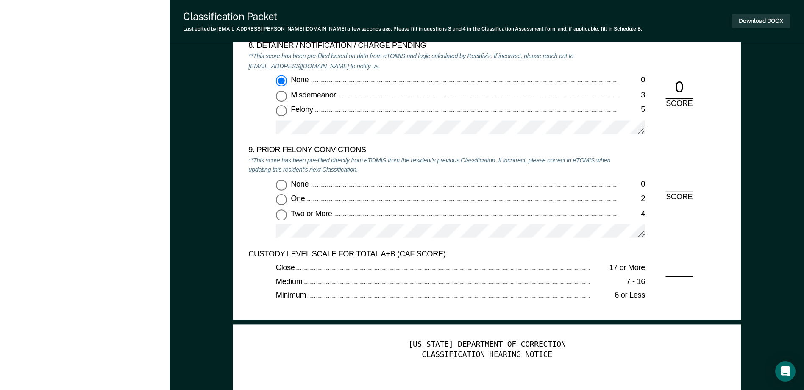
scroll to position [1823, 0]
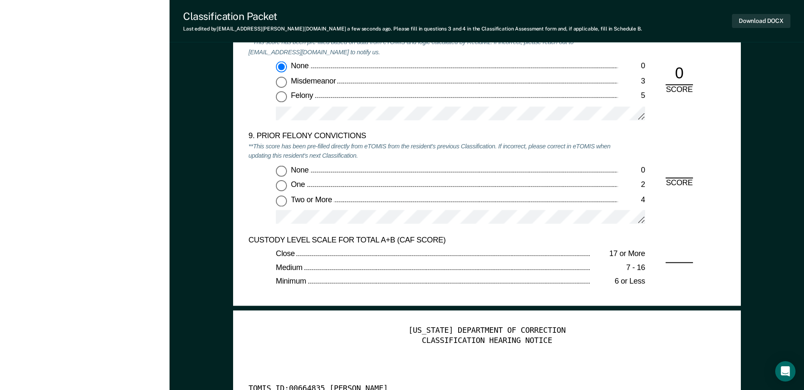
click at [282, 174] on input "None 0" at bounding box center [281, 170] width 11 height 11
type textarea "x"
radio input "true"
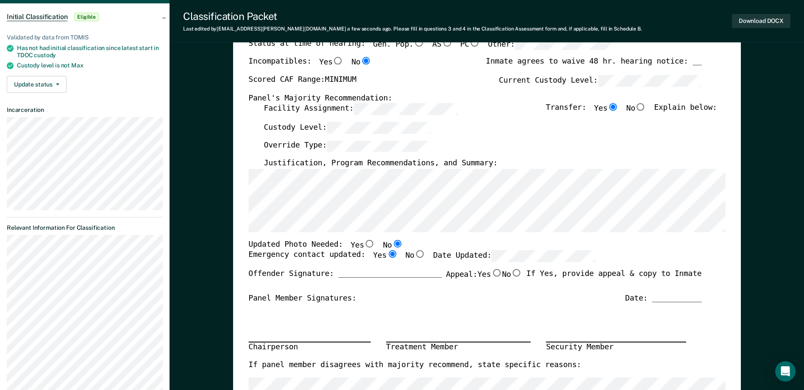
scroll to position [0, 0]
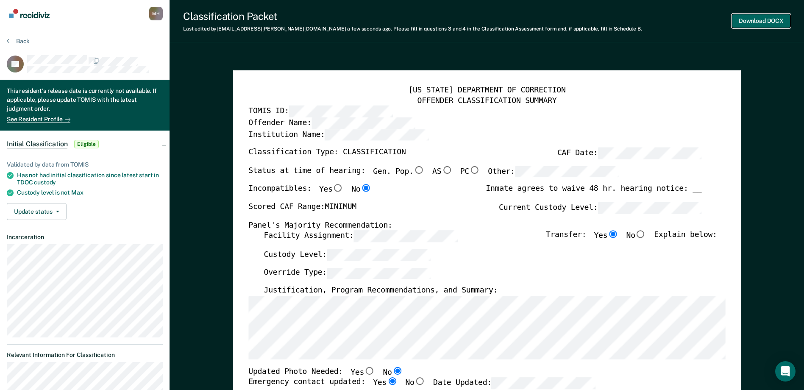
click at [768, 22] on button "Download DOCX" at bounding box center [761, 21] width 59 height 14
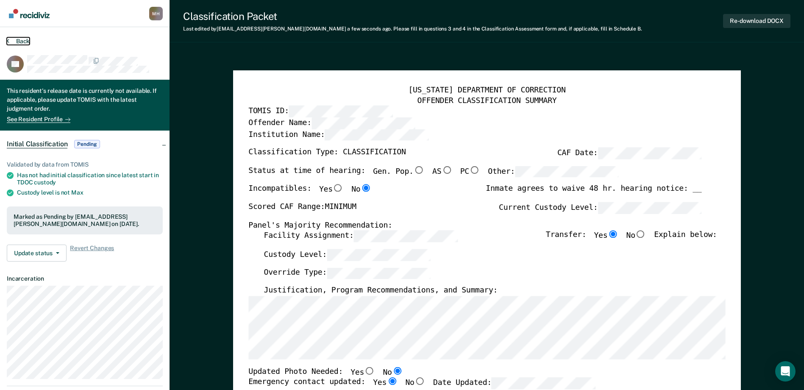
click at [26, 40] on button "Back" at bounding box center [18, 41] width 23 height 8
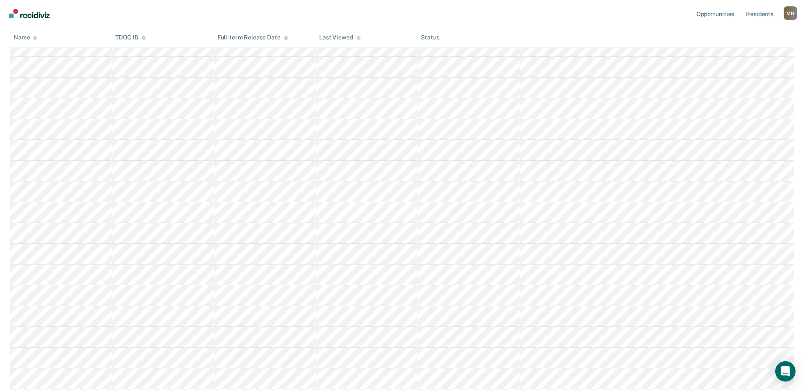
scroll to position [311, 0]
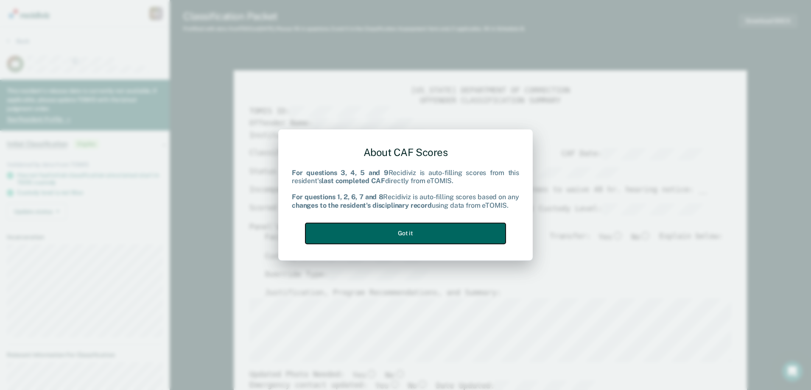
click at [432, 229] on button "Got it" at bounding box center [405, 233] width 200 height 21
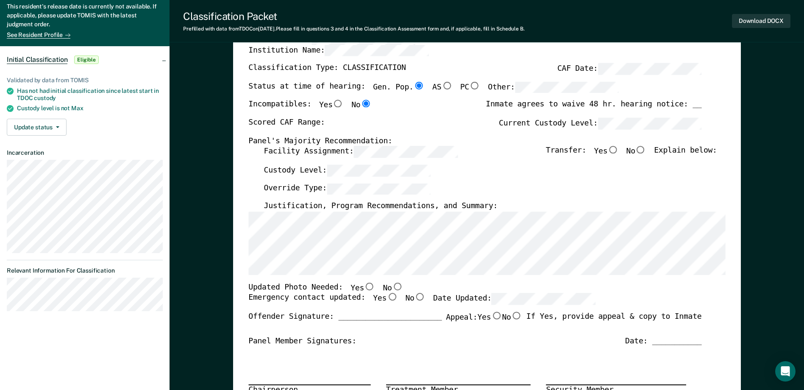
scroll to position [85, 0]
click at [273, 145] on div "[US_STATE] DEPARTMENT OF CORRECTION OFFENDER CLASSIFICATION SUMMARY TOMIS ID: O…" at bounding box center [486, 301] width 477 height 600
click at [594, 123] on label "Current Custody Level:" at bounding box center [600, 122] width 203 height 11
type textarea "x"
radio input "false"
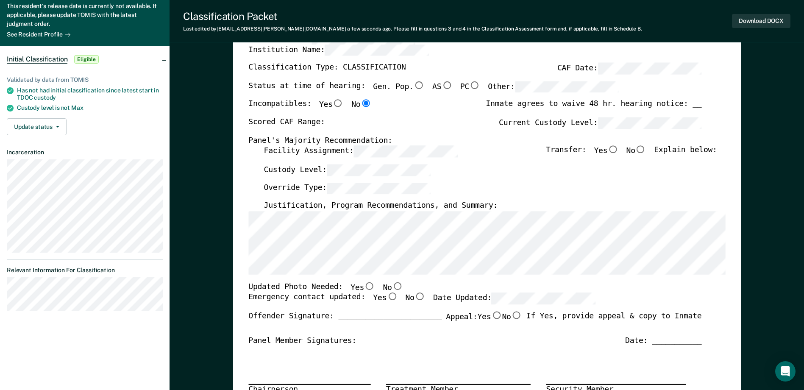
click at [616, 152] on input "Yes" at bounding box center [613, 150] width 11 height 8
type textarea "x"
radio input "true"
click at [254, 207] on div "[US_STATE] DEPARTMENT OF CORRECTION OFFENDER CLASSIFICATION SUMMARY TOMIS ID: O…" at bounding box center [486, 301] width 477 height 600
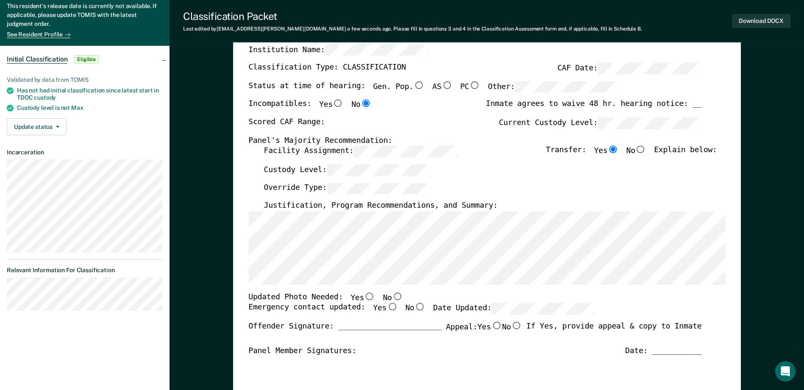
click at [399, 161] on div "Facility Assignment: Transfer: Yes No Explain below:" at bounding box center [490, 155] width 453 height 19
click at [392, 297] on input "No" at bounding box center [397, 297] width 11 height 8
type textarea "x"
radio input "true"
click at [387, 306] on input "Yes" at bounding box center [392, 307] width 11 height 8
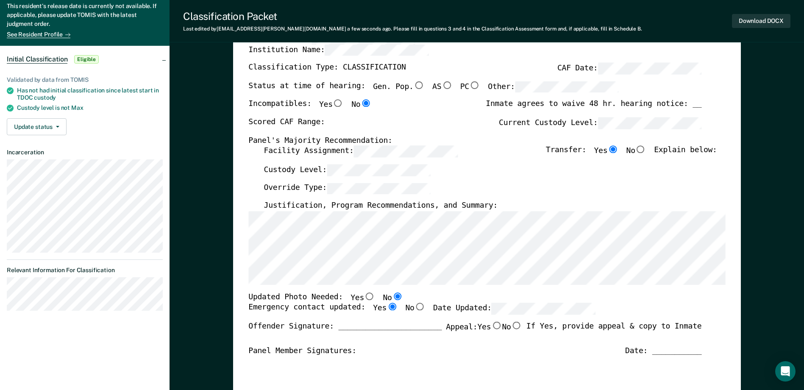
type textarea "x"
radio input "true"
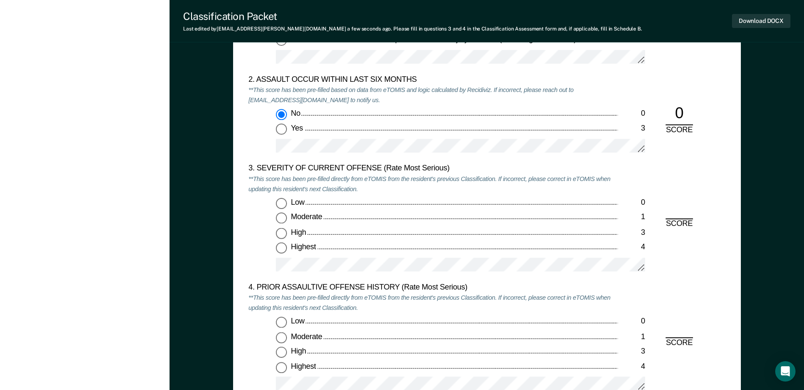
scroll to position [1018, 0]
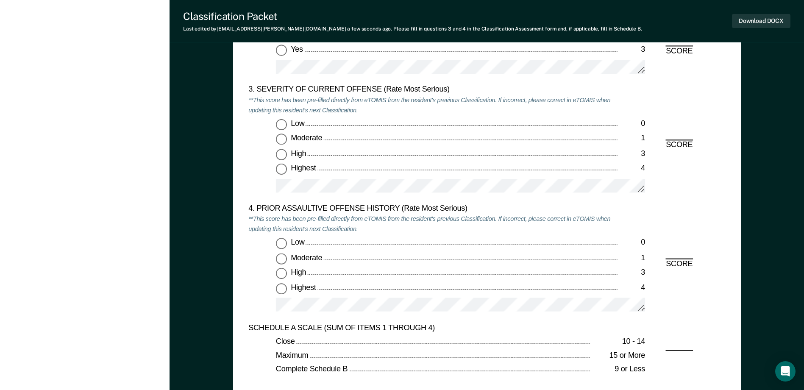
click at [279, 154] on input "High 3" at bounding box center [281, 154] width 11 height 11
type textarea "x"
radio input "true"
click at [284, 243] on input "Low 0" at bounding box center [281, 243] width 11 height 11
type textarea "x"
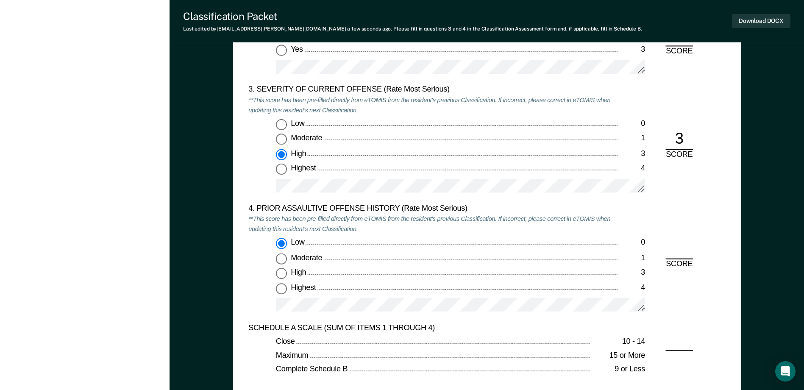
radio input "true"
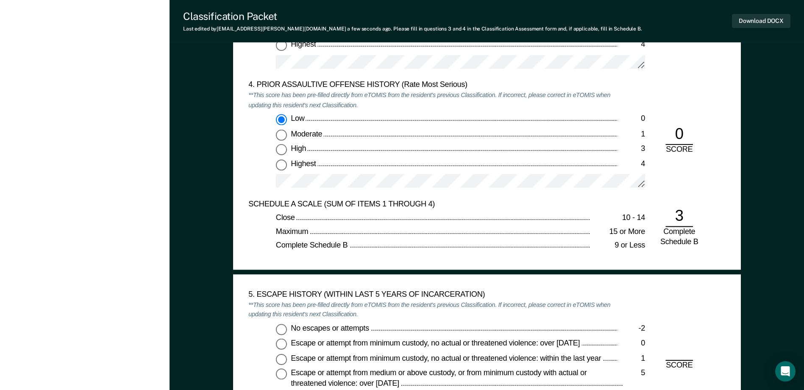
scroll to position [1272, 0]
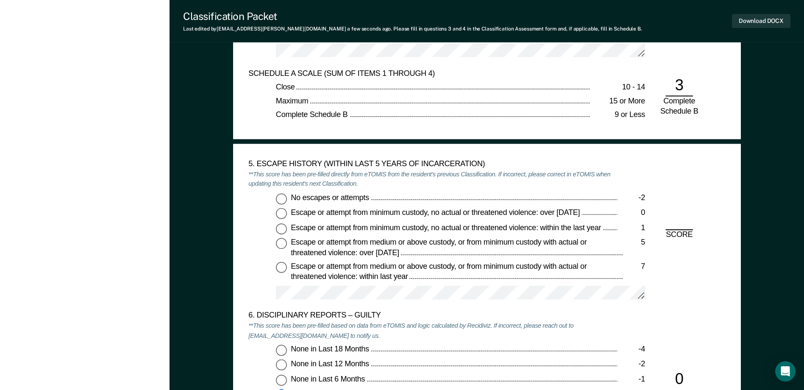
click at [283, 202] on input "No escapes or attempts -2" at bounding box center [281, 198] width 11 height 11
type textarea "x"
radio input "true"
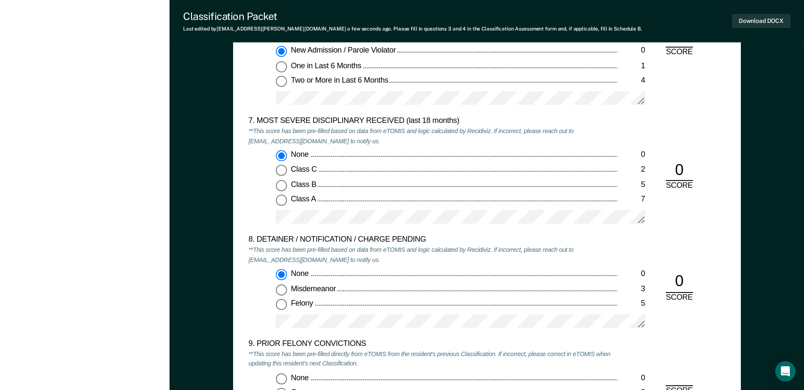
scroll to position [1781, 0]
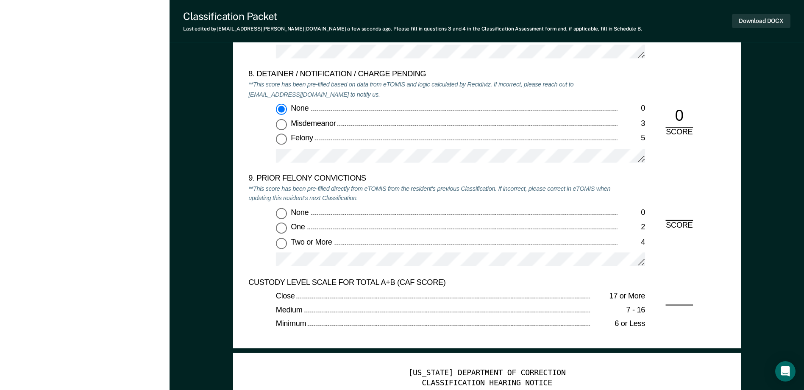
click at [286, 217] on input "None 0" at bounding box center [281, 213] width 11 height 11
type textarea "x"
radio input "true"
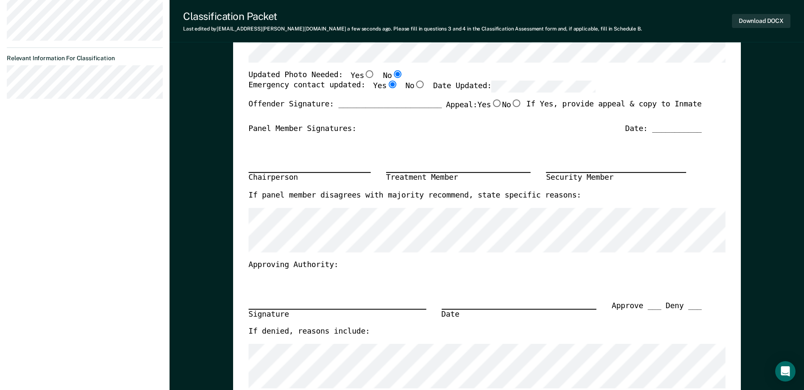
scroll to position [0, 0]
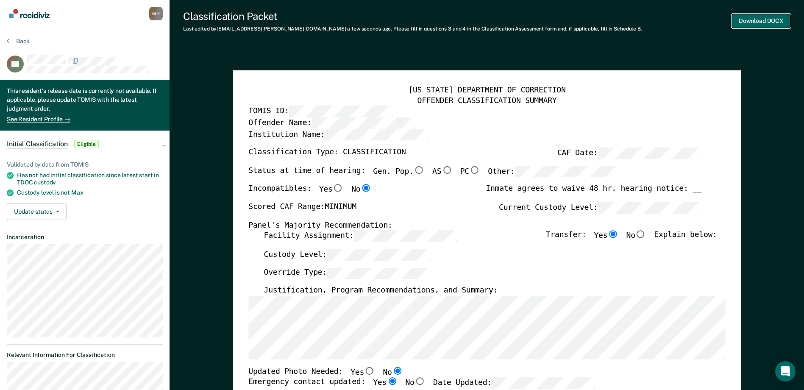
click at [744, 25] on button "Download DOCX" at bounding box center [761, 21] width 59 height 14
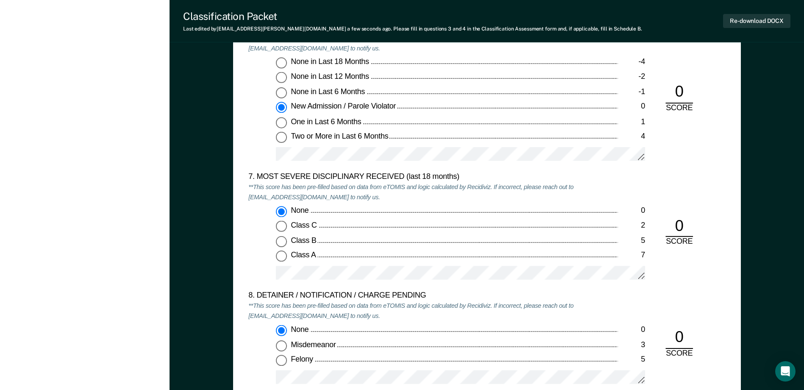
scroll to position [1696, 0]
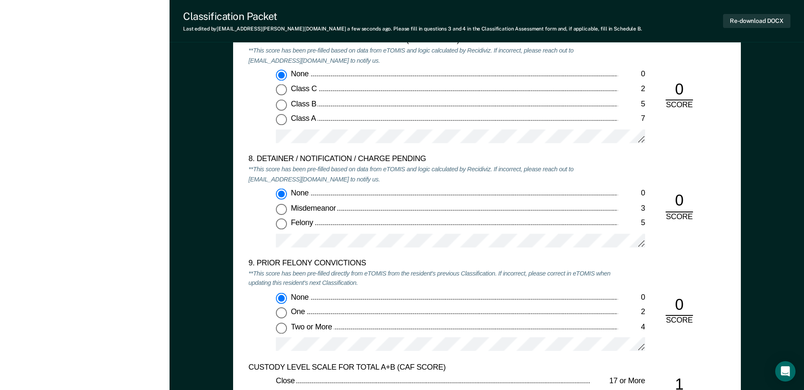
click at [279, 222] on input "Felony 5" at bounding box center [281, 224] width 11 height 11
type textarea "x"
radio input "false"
radio input "true"
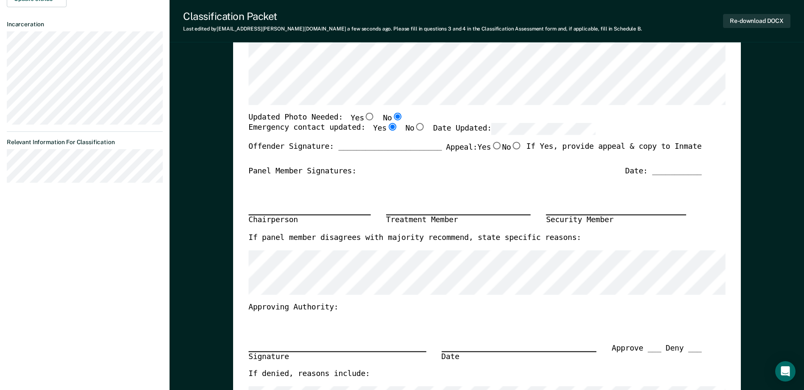
scroll to position [42, 0]
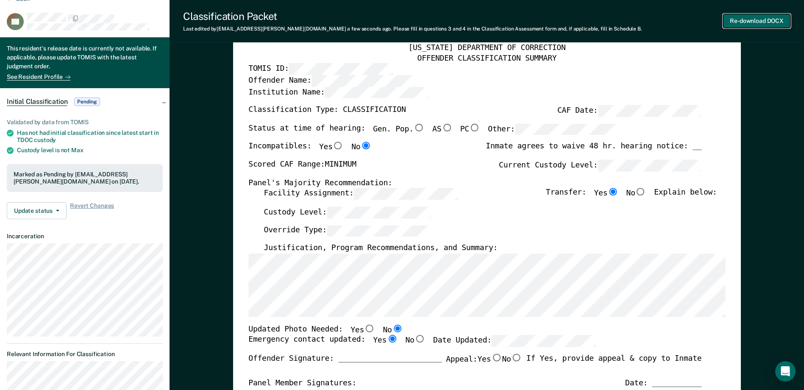
click at [737, 23] on button "Re-download DOCX" at bounding box center [756, 21] width 67 height 14
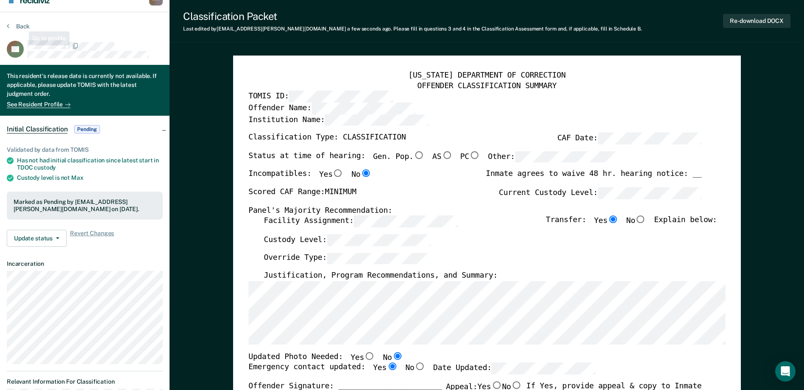
scroll to position [0, 0]
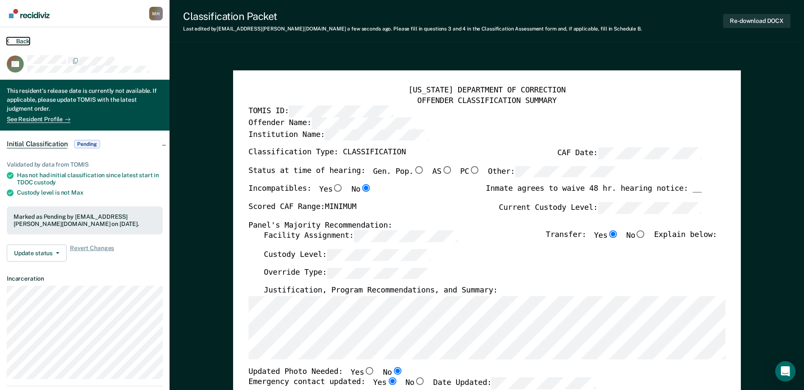
click at [18, 41] on button "Back" at bounding box center [18, 41] width 23 height 8
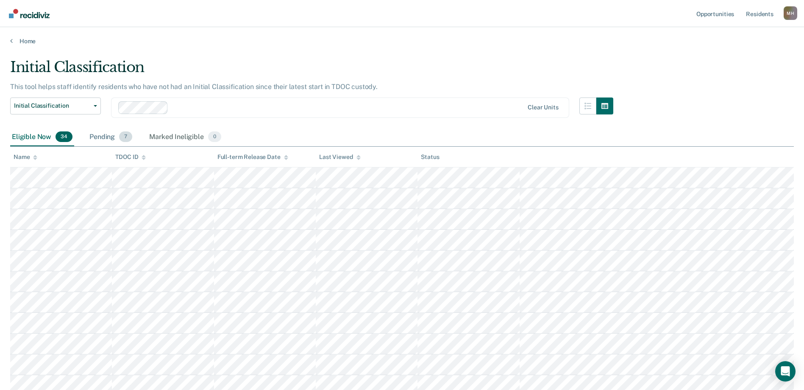
click at [108, 140] on div "Pending 7" at bounding box center [111, 137] width 46 height 19
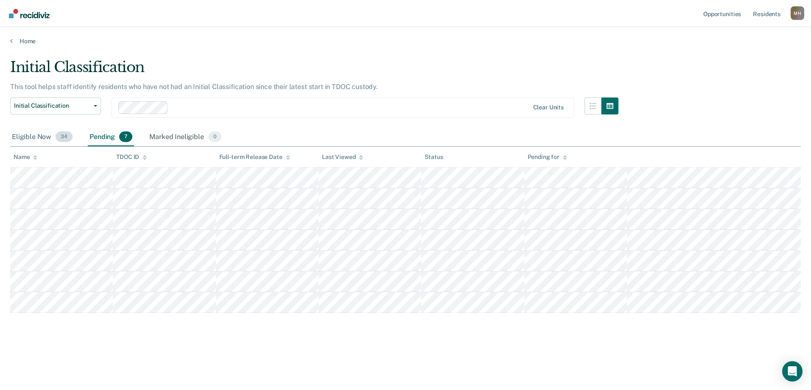
click at [34, 134] on div "Eligible Now 34" at bounding box center [42, 137] width 64 height 19
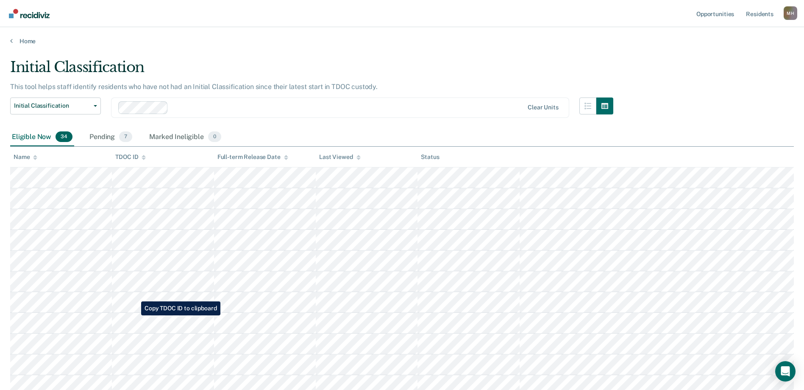
scroll to position [336, 0]
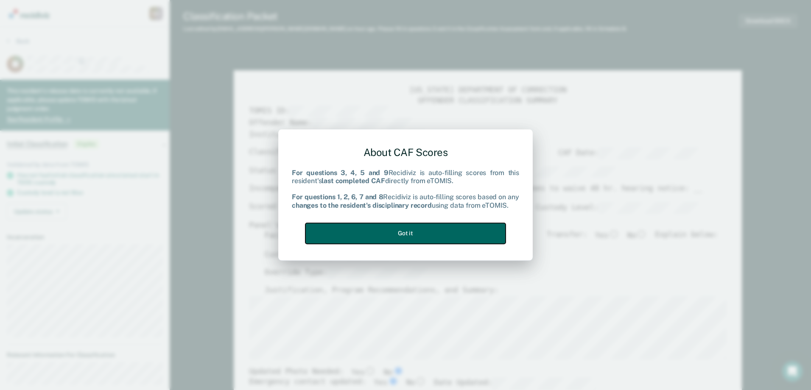
click at [447, 229] on button "Got it" at bounding box center [405, 233] width 200 height 21
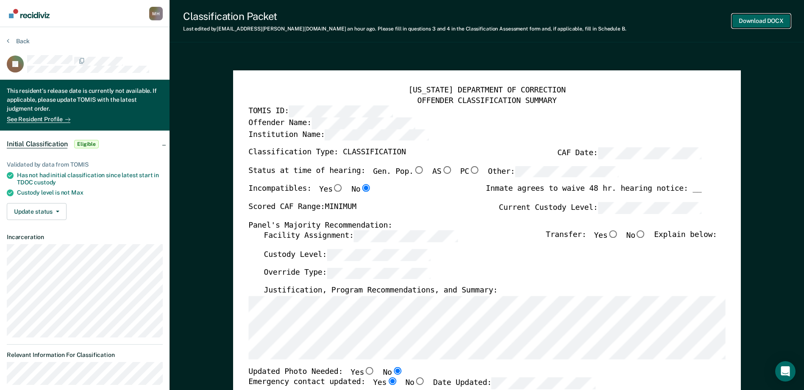
click at [745, 19] on button "Download DOCX" at bounding box center [761, 21] width 59 height 14
type textarea "x"
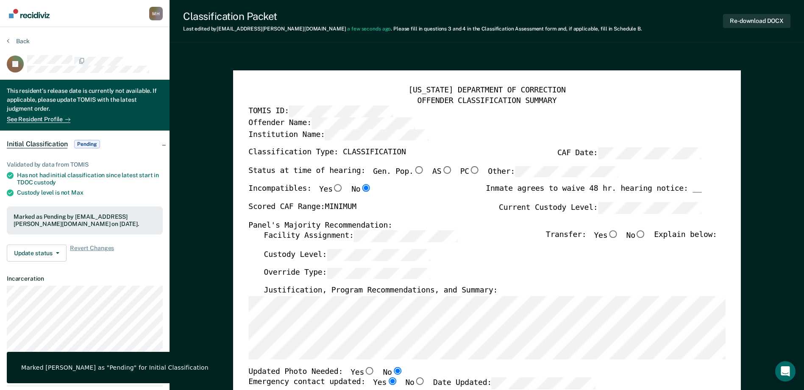
click at [548, 231] on div "Facility Assignment: Transfer: Yes No Explain below:" at bounding box center [490, 240] width 453 height 19
